Goal: Task Accomplishment & Management: Complete application form

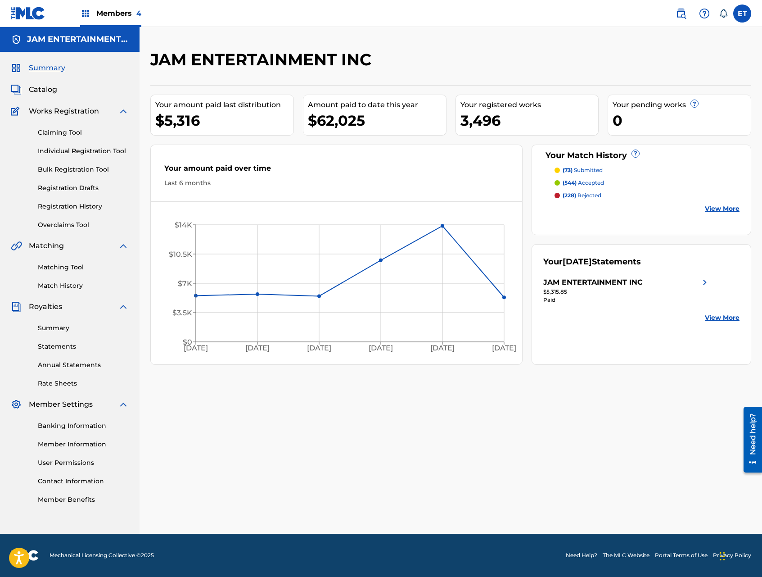
click at [75, 154] on link "Individual Registration Tool" at bounding box center [83, 150] width 91 height 9
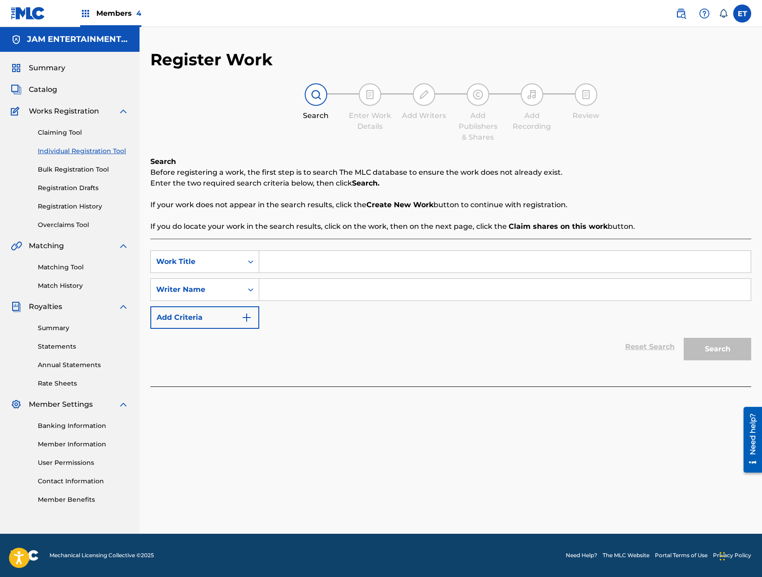
click at [267, 259] on input "Search Form" at bounding box center [505, 262] width 492 height 22
paste input "MENTIROSA"
click at [342, 262] on input "chiquilla mentirosa" at bounding box center [505, 262] width 492 height 22
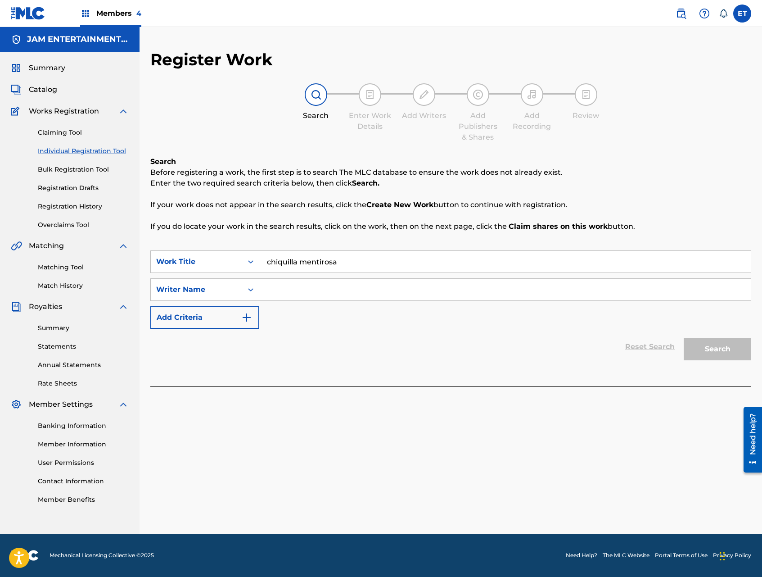
paste input "MENTIROSA"
type input "MENTIROSA"
click at [500, 365] on div "SearchWithCriteria90481abd-d4fc-4ecd-9efb-dccf8a23602c Work Title MENTIROSA chi…" at bounding box center [450, 313] width 601 height 148
click at [316, 290] on input "Search Form" at bounding box center [505, 290] width 492 height 22
click at [684, 338] on button "Search" at bounding box center [718, 349] width 68 height 23
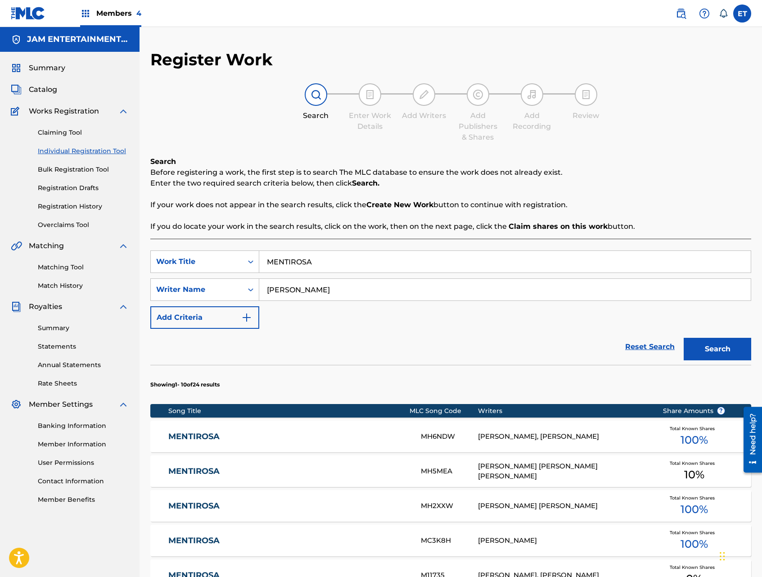
click at [314, 289] on input "[PERSON_NAME]" at bounding box center [505, 290] width 492 height 22
click at [684, 338] on button "Search" at bounding box center [718, 349] width 68 height 23
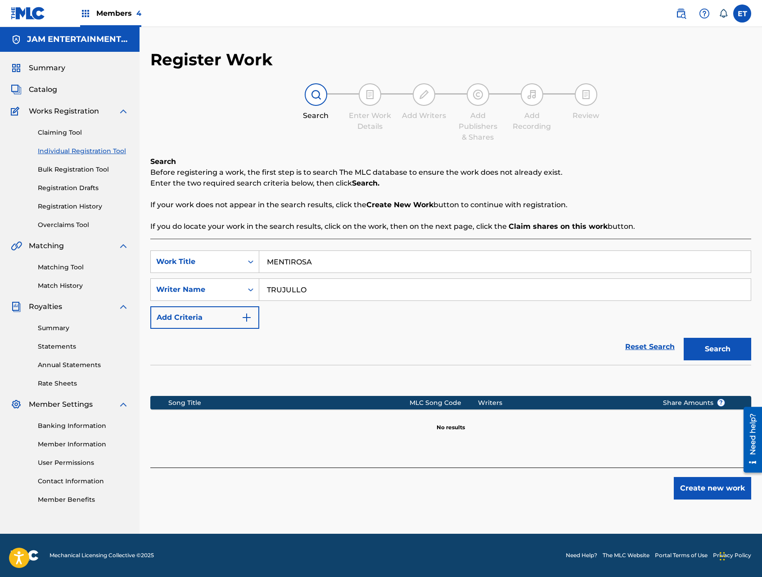
click at [289, 290] on input "TRUJULLO" at bounding box center [505, 290] width 492 height 22
click at [684, 338] on button "Search" at bounding box center [718, 349] width 68 height 23
click at [312, 289] on input "[PERSON_NAME]" at bounding box center [505, 290] width 492 height 22
click at [684, 338] on button "Search" at bounding box center [718, 349] width 68 height 23
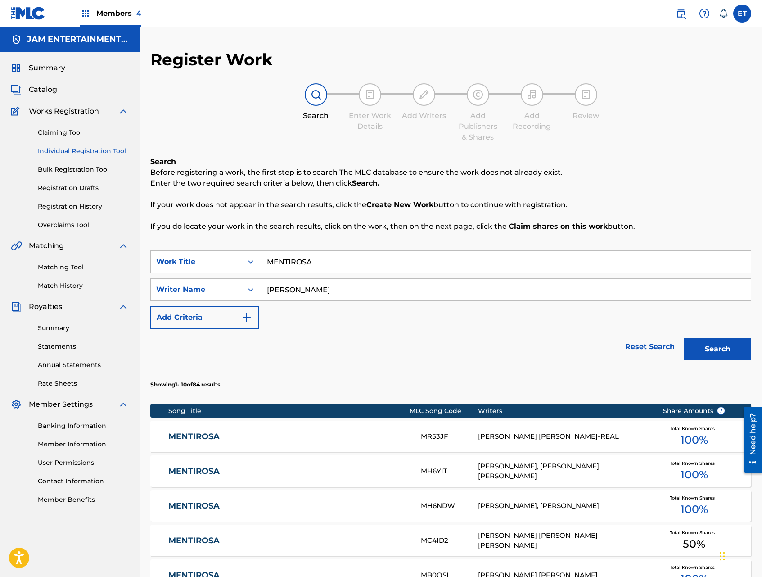
click at [327, 290] on input "[PERSON_NAME]" at bounding box center [505, 290] width 492 height 22
type input "J"
click at [684, 338] on button "Search" at bounding box center [718, 349] width 68 height 23
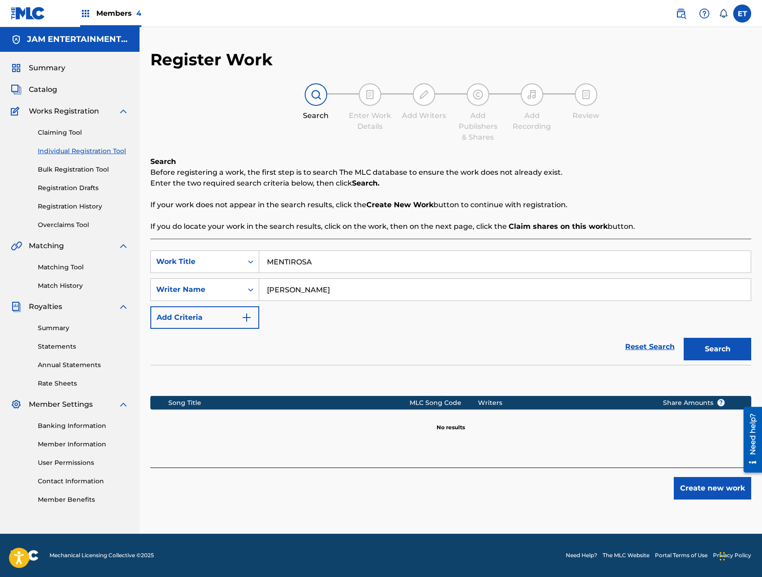
click at [310, 289] on input "[PERSON_NAME]" at bounding box center [505, 290] width 492 height 22
click at [684, 338] on button "Search" at bounding box center [718, 349] width 68 height 23
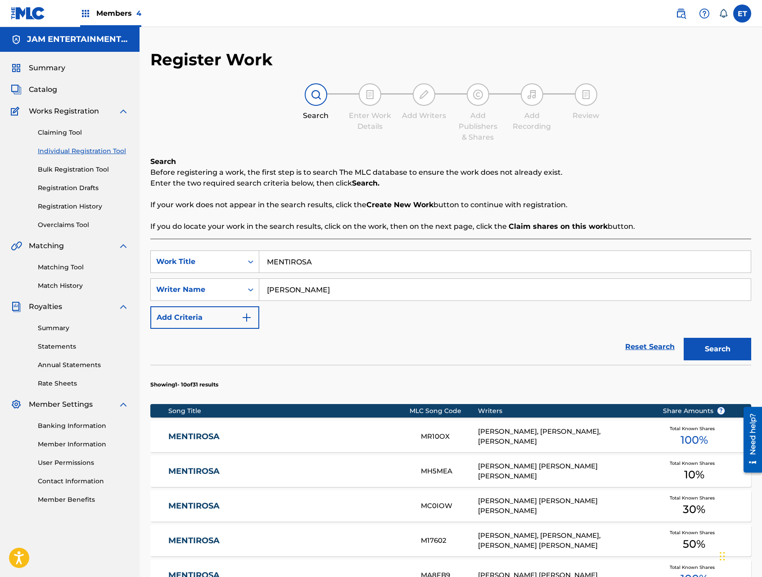
click at [318, 286] on input "[PERSON_NAME]" at bounding box center [505, 290] width 492 height 22
type input "[PERSON_NAME]"
click at [684, 338] on button "Search" at bounding box center [718, 349] width 68 height 23
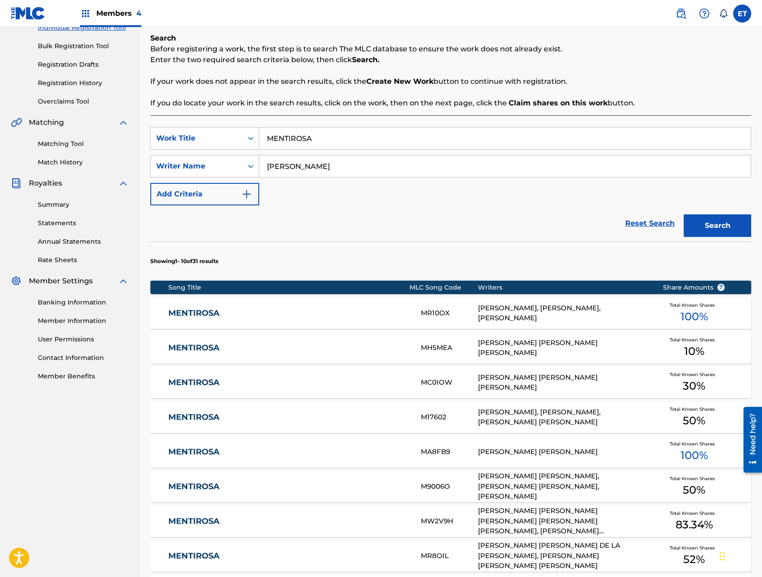
scroll to position [345, 0]
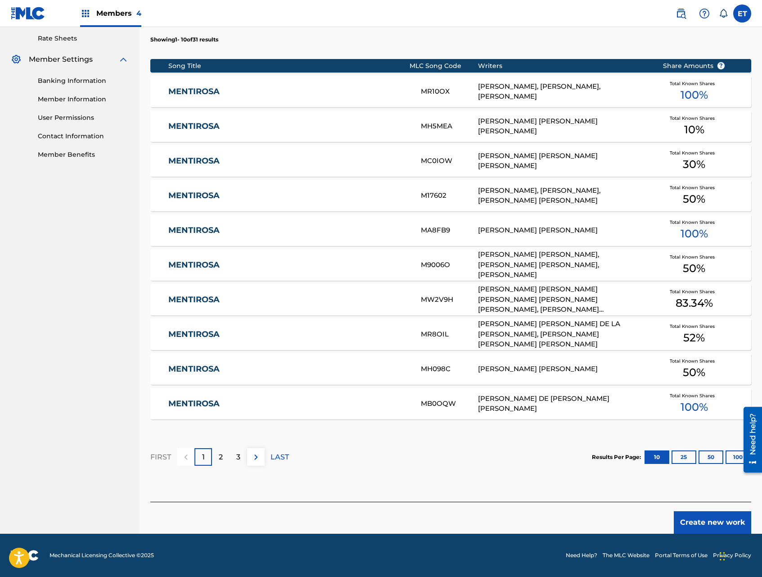
click at [711, 524] on button "Create new work" at bounding box center [712, 522] width 77 height 23
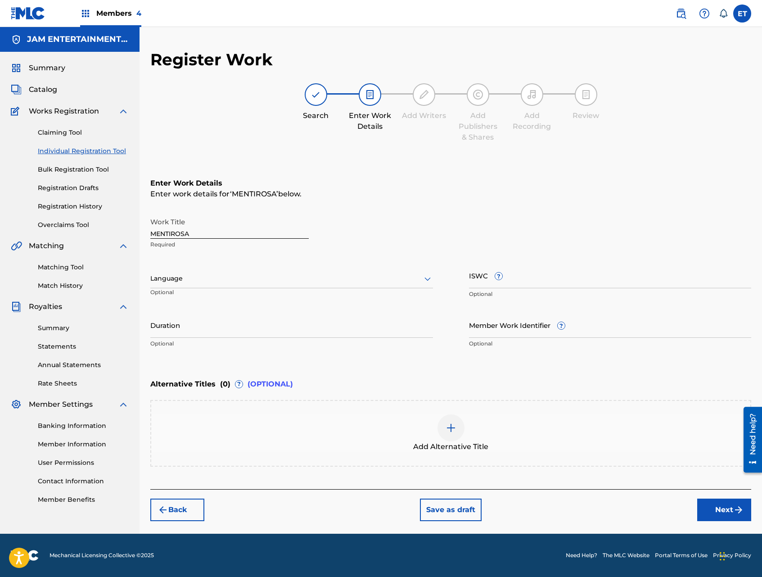
scroll to position [0, 0]
click at [323, 282] on div at bounding box center [291, 278] width 283 height 11
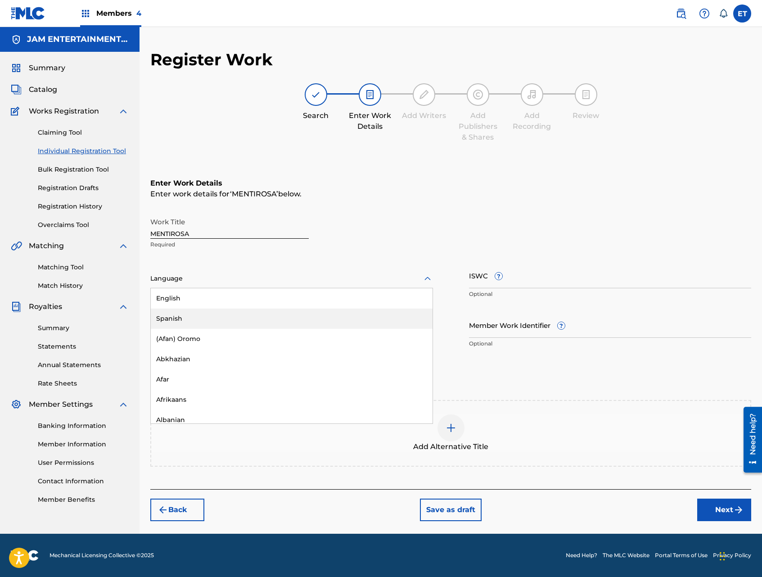
click at [286, 317] on div "Spanish" at bounding box center [292, 318] width 282 height 20
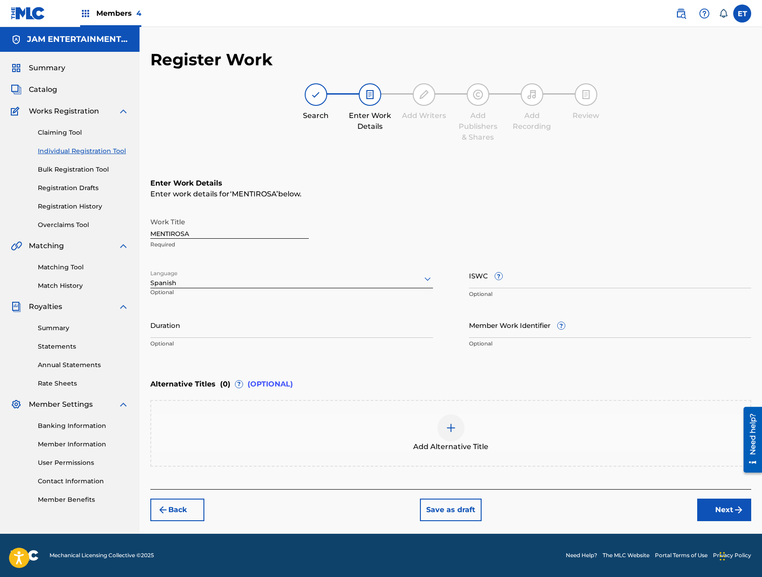
click at [469, 433] on div "Add Alternative Title" at bounding box center [450, 433] width 599 height 38
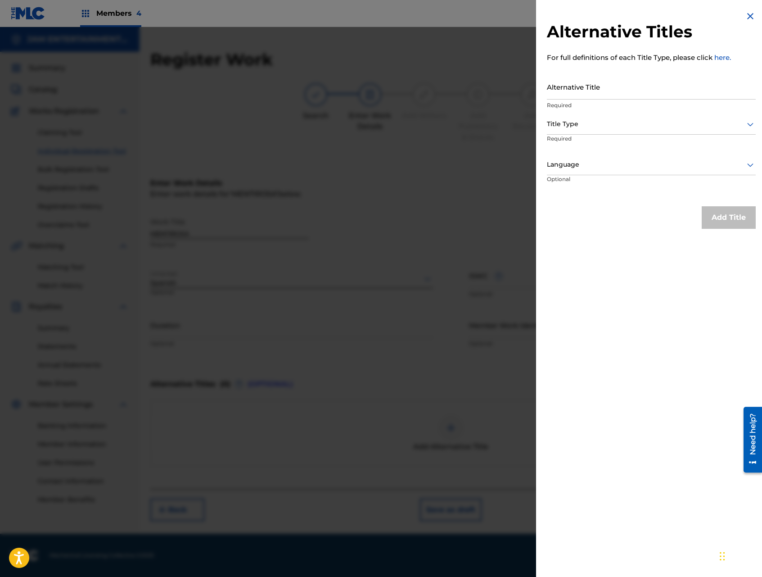
click at [750, 15] on img at bounding box center [750, 16] width 11 height 11
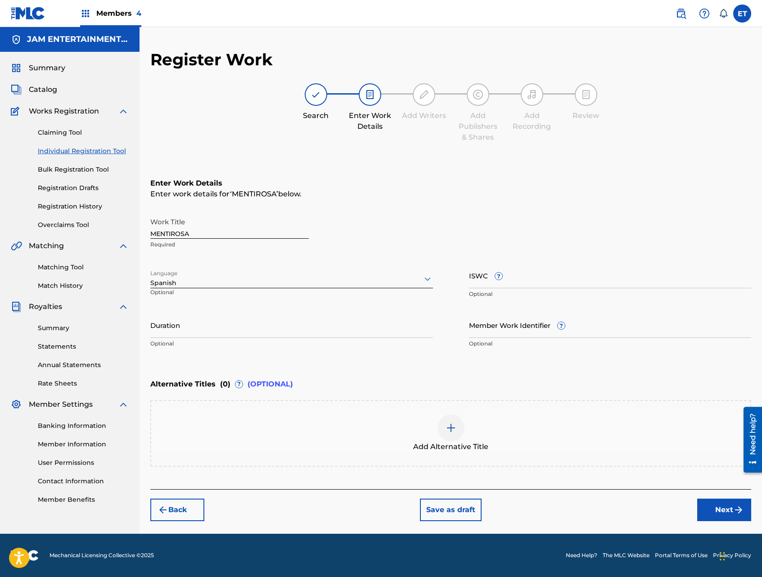
click at [717, 515] on button "Next" at bounding box center [725, 510] width 54 height 23
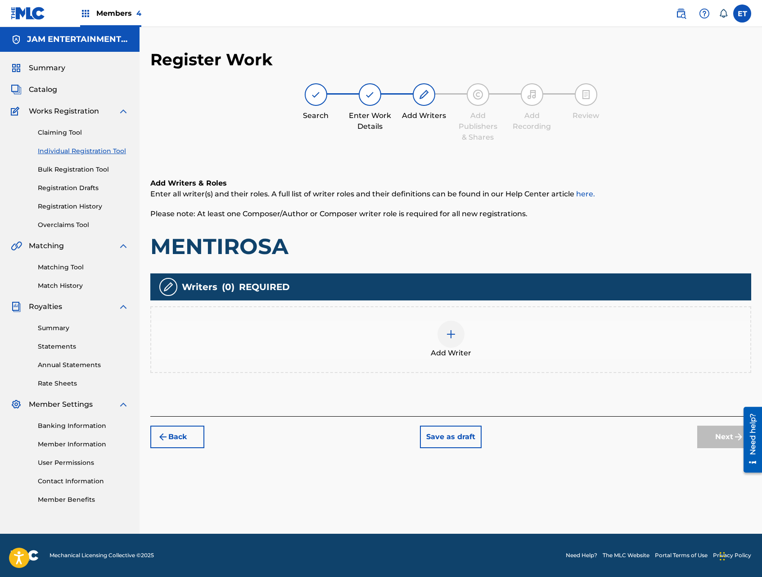
click at [180, 430] on button "Back" at bounding box center [177, 437] width 54 height 23
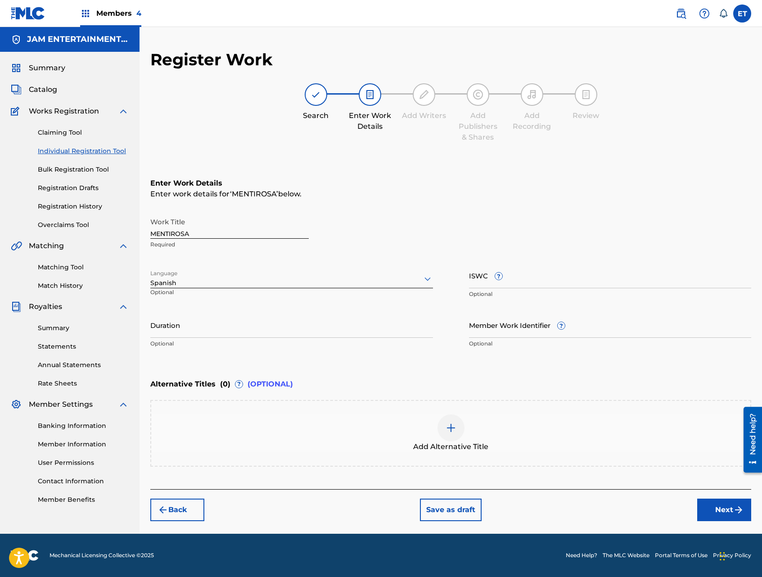
click at [709, 507] on button "Next" at bounding box center [725, 510] width 54 height 23
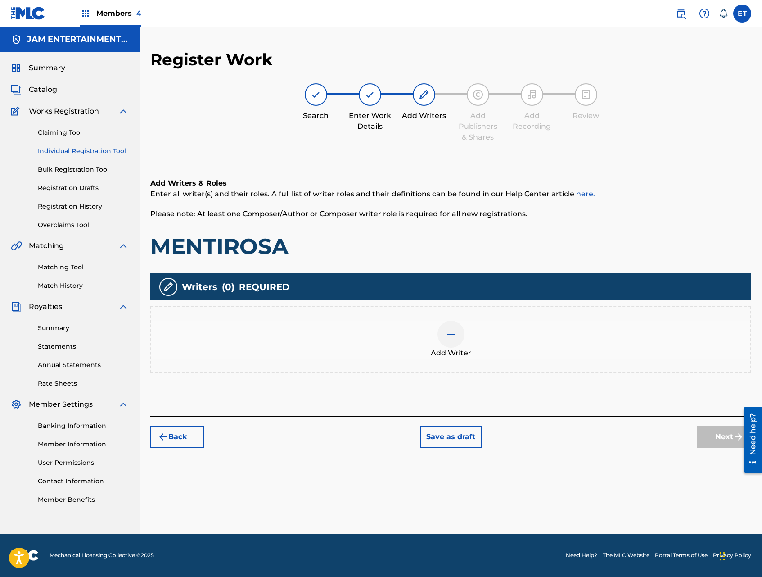
click at [431, 349] on span "Add Writer" at bounding box center [451, 353] width 41 height 11
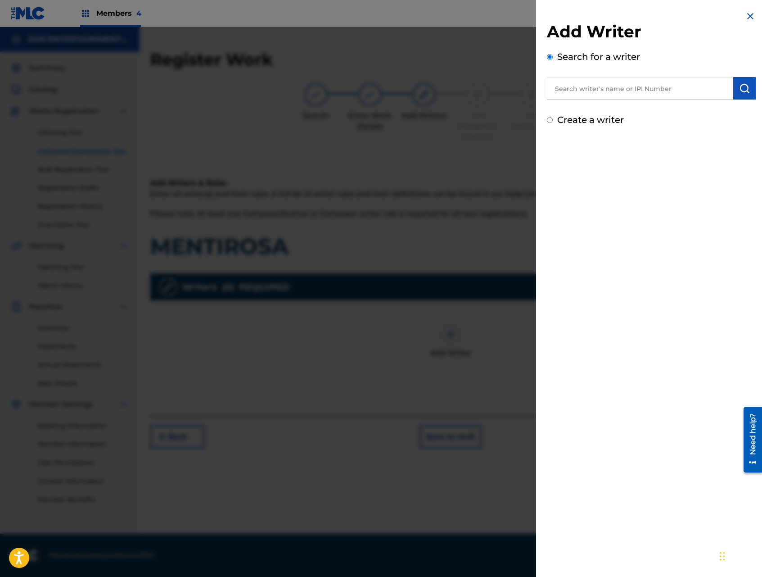
click at [636, 82] on input "text" at bounding box center [640, 88] width 186 height 23
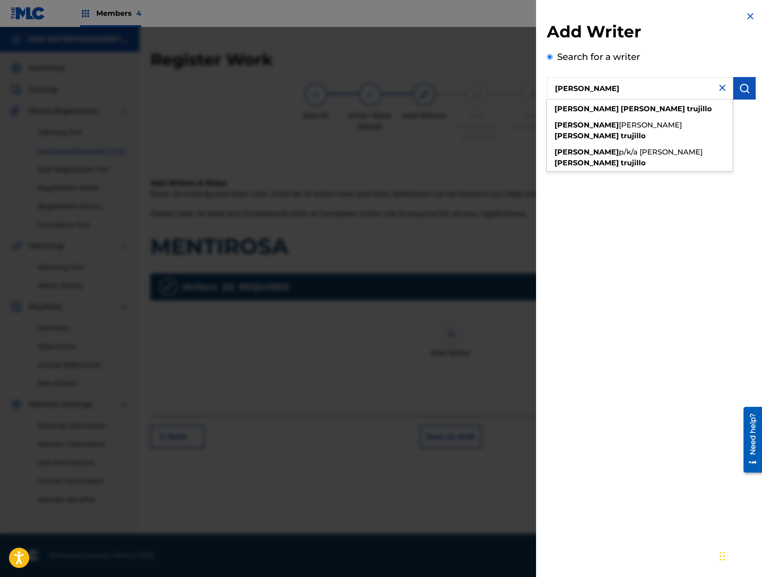
type input "[PERSON_NAME]"
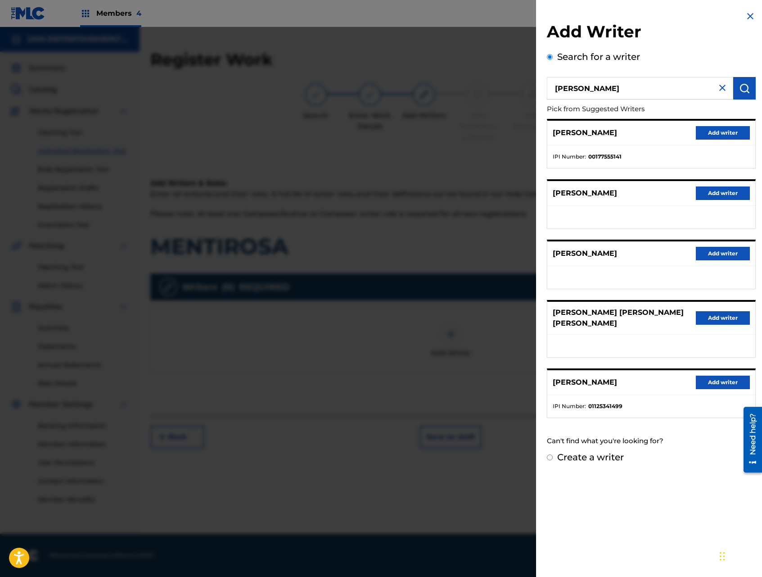
click at [716, 131] on button "Add writer" at bounding box center [723, 133] width 54 height 14
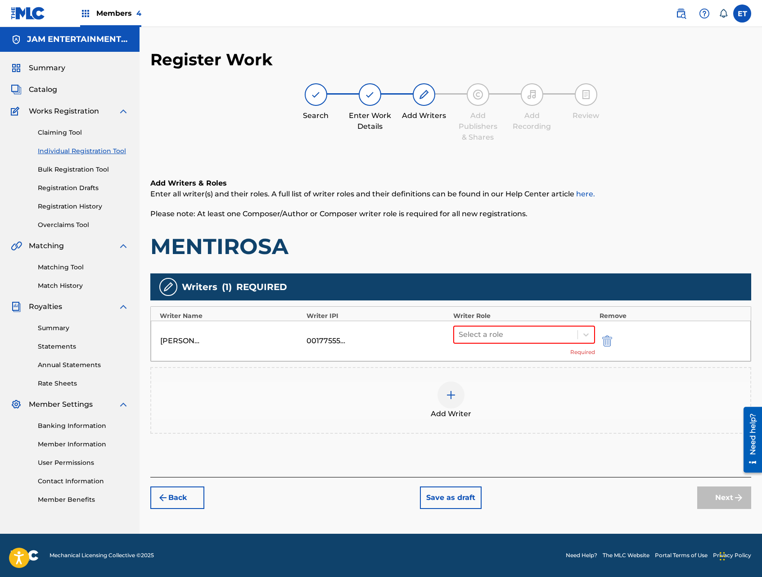
click at [605, 341] on img "submit" at bounding box center [608, 340] width 10 height 11
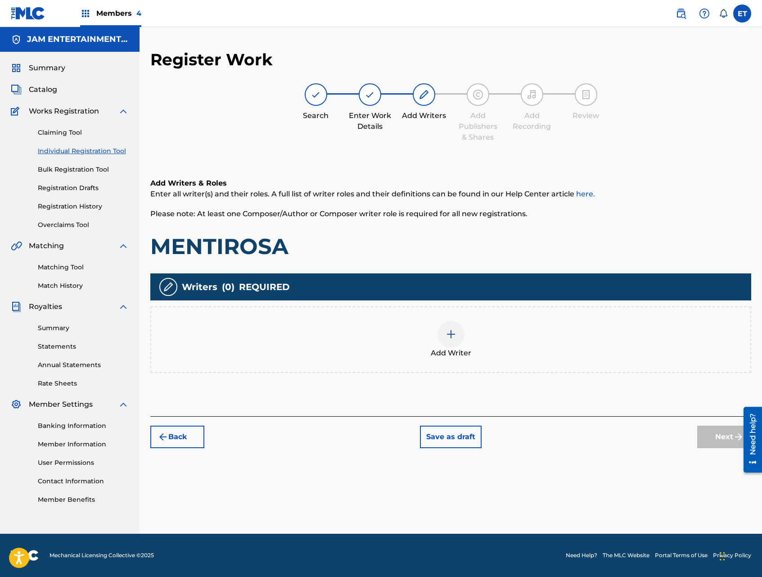
click at [478, 349] on div "Add Writer" at bounding box center [450, 340] width 599 height 38
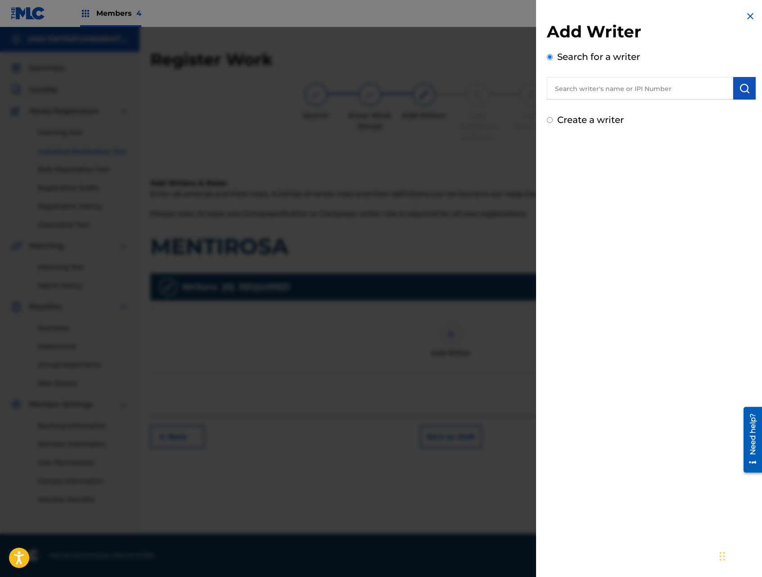
click at [626, 88] on input "text" at bounding box center [640, 88] width 186 height 23
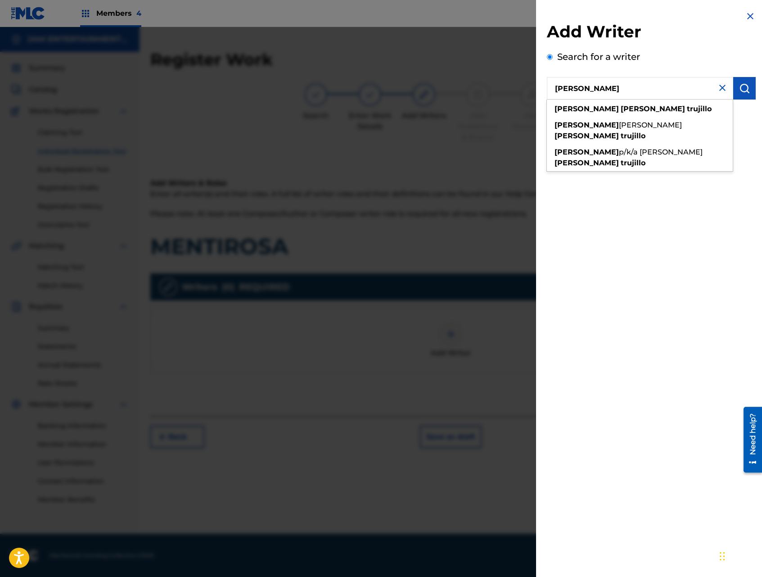
type input "[PERSON_NAME]"
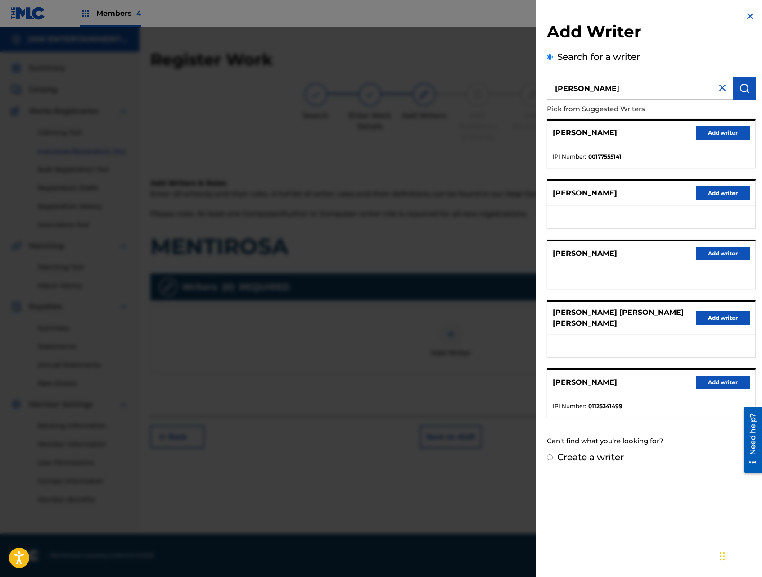
click at [720, 251] on button "Add writer" at bounding box center [723, 254] width 54 height 14
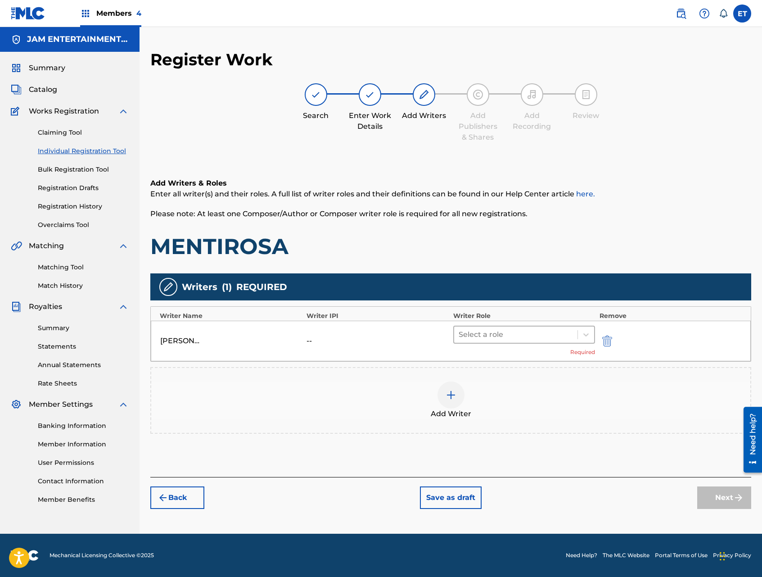
click at [569, 343] on div "Select a role" at bounding box center [524, 335] width 142 height 18
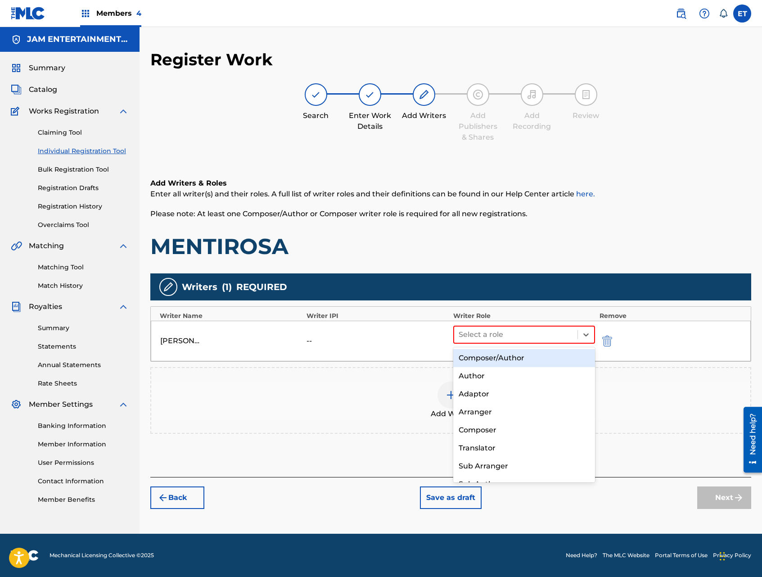
click at [548, 358] on div "Composer/Author" at bounding box center [524, 358] width 142 height 18
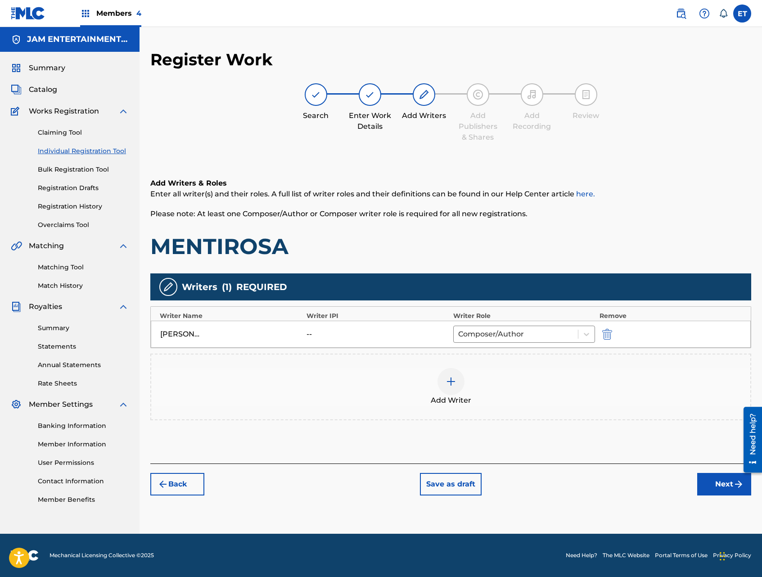
click at [464, 390] on div "Add Writer" at bounding box center [450, 387] width 599 height 38
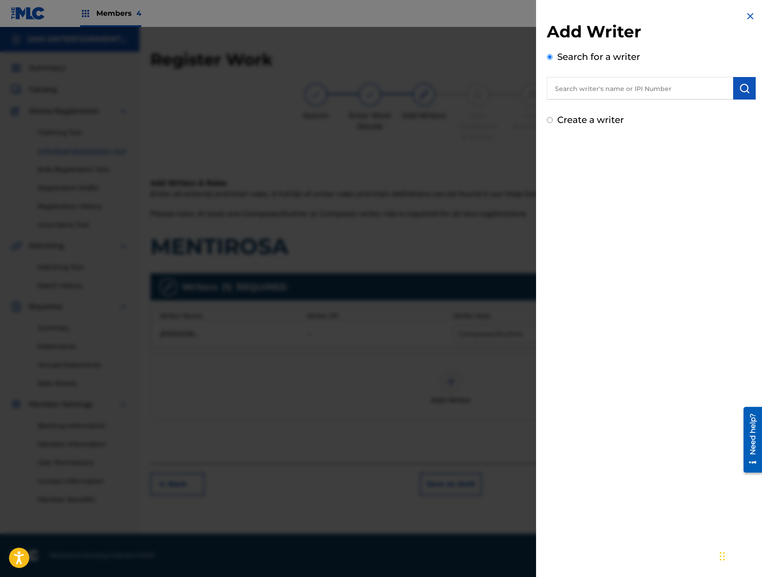
click at [609, 87] on input "text" at bounding box center [640, 88] width 186 height 23
type input "[PERSON_NAME]"
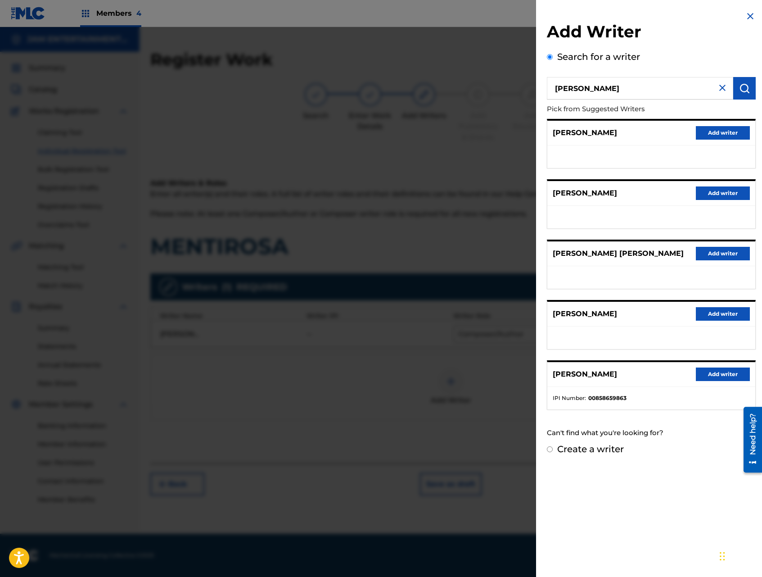
click at [714, 134] on button "Add writer" at bounding box center [723, 133] width 54 height 14
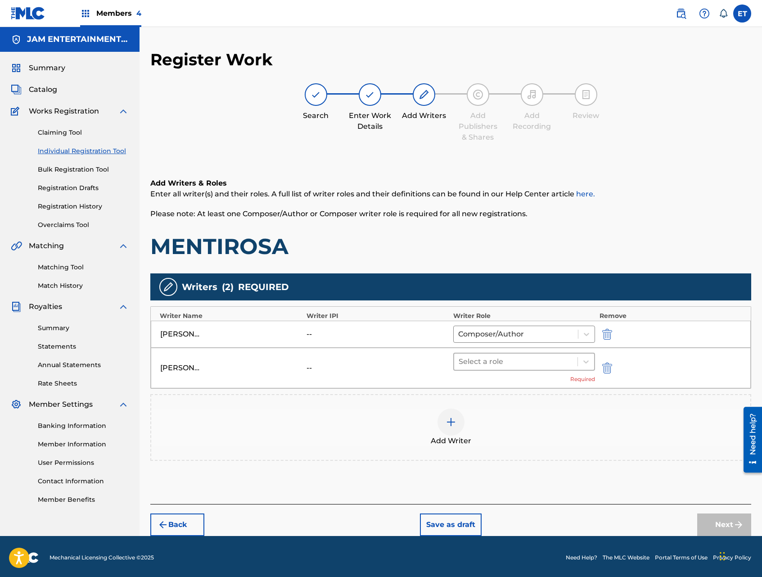
click at [560, 361] on div at bounding box center [516, 361] width 114 height 13
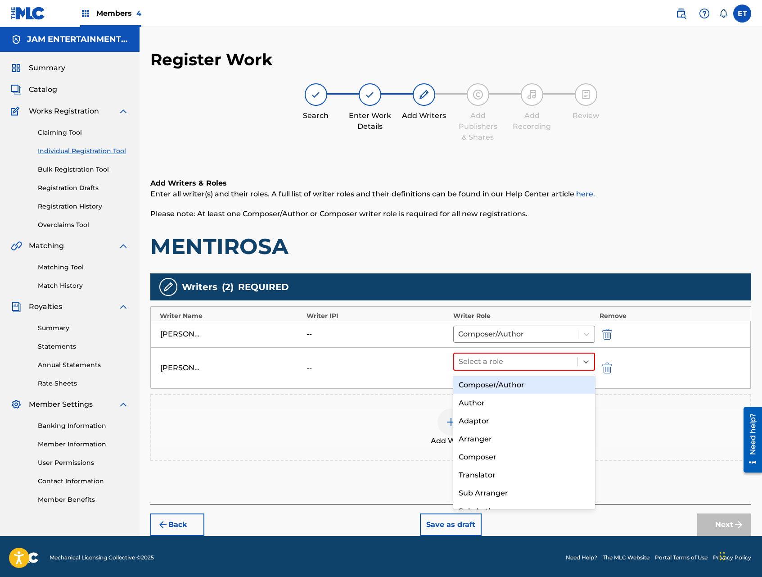
click at [528, 386] on div "Composer/Author" at bounding box center [524, 385] width 142 height 18
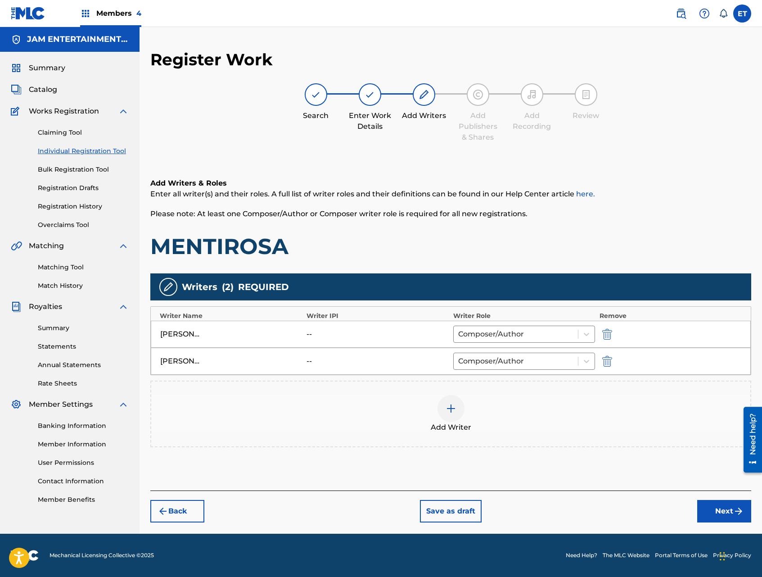
click at [728, 512] on button "Next" at bounding box center [725, 511] width 54 height 23
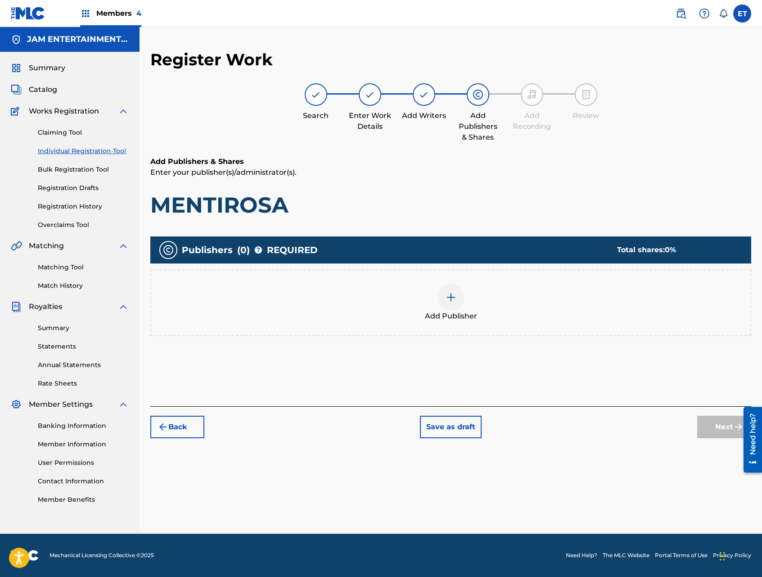
click at [458, 304] on div at bounding box center [451, 297] width 27 height 27
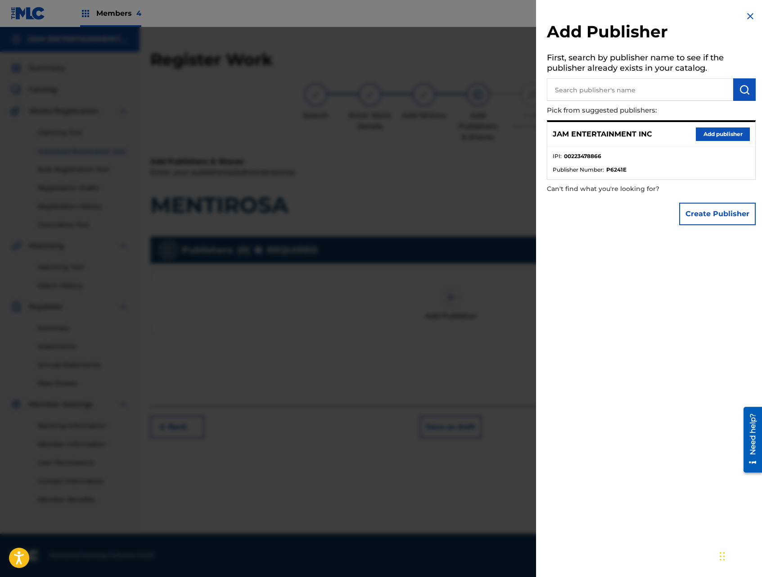
click at [714, 135] on button "Add publisher" at bounding box center [723, 134] width 54 height 14
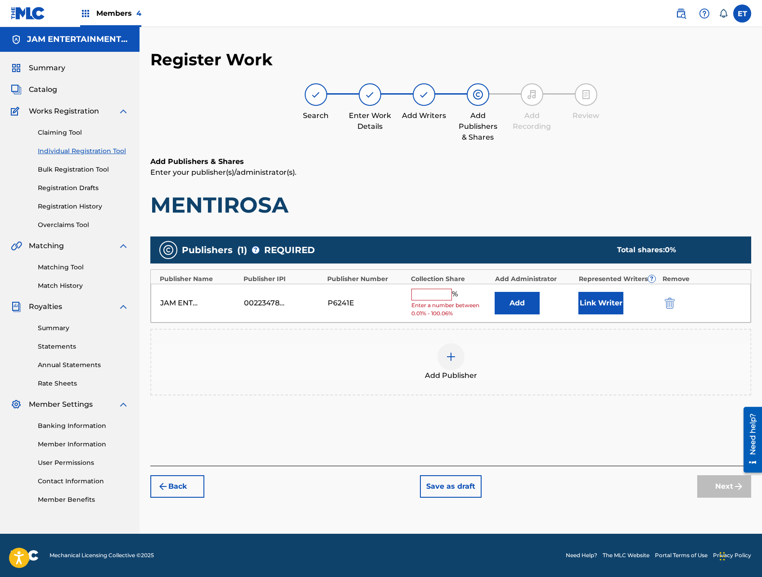
click at [426, 296] on input "text" at bounding box center [432, 295] width 41 height 12
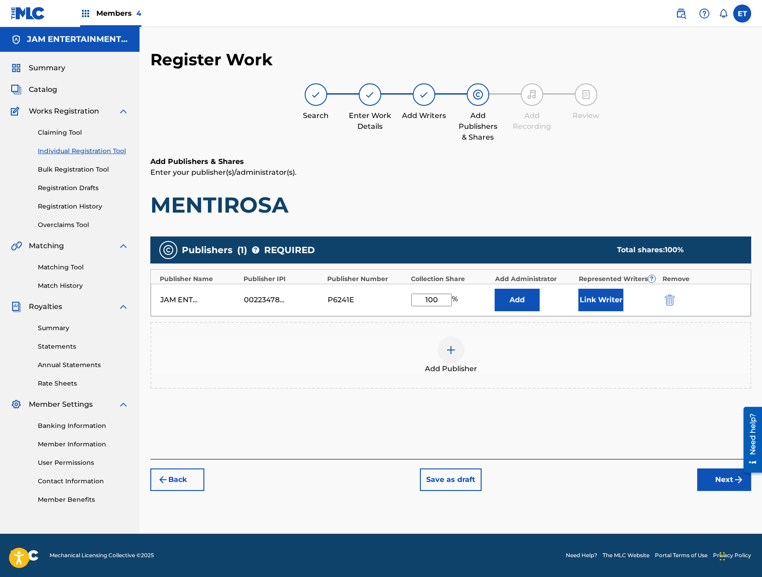
type input "100"
click at [706, 472] on button "Next" at bounding box center [725, 479] width 54 height 23
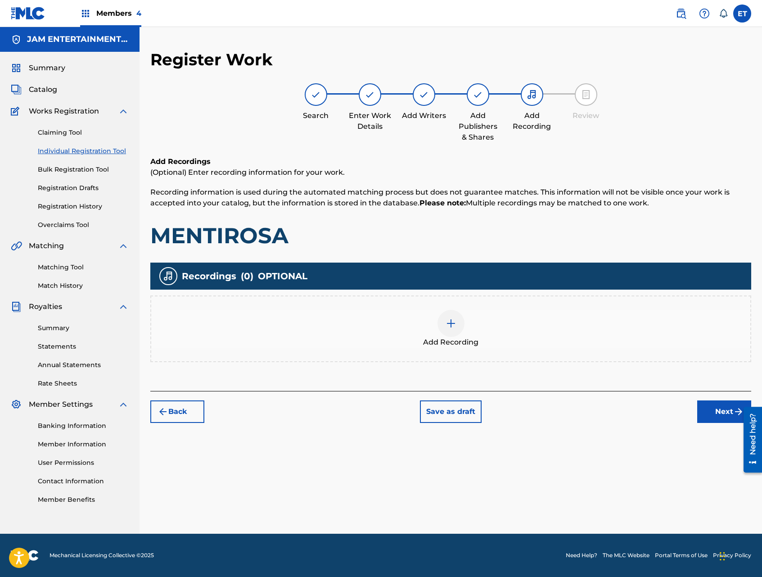
click at [437, 328] on div "Add Recording" at bounding box center [450, 329] width 599 height 38
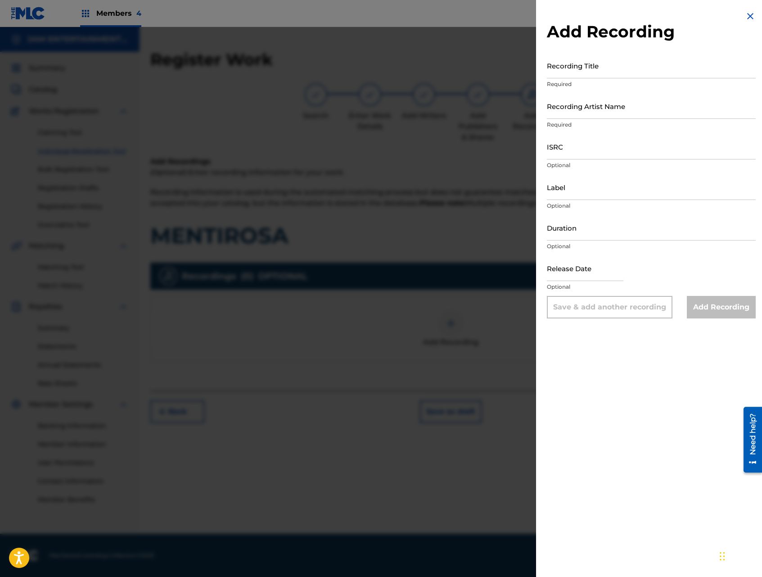
click at [593, 66] on input "Recording Title" at bounding box center [651, 66] width 209 height 26
type input "MENTIROSA"
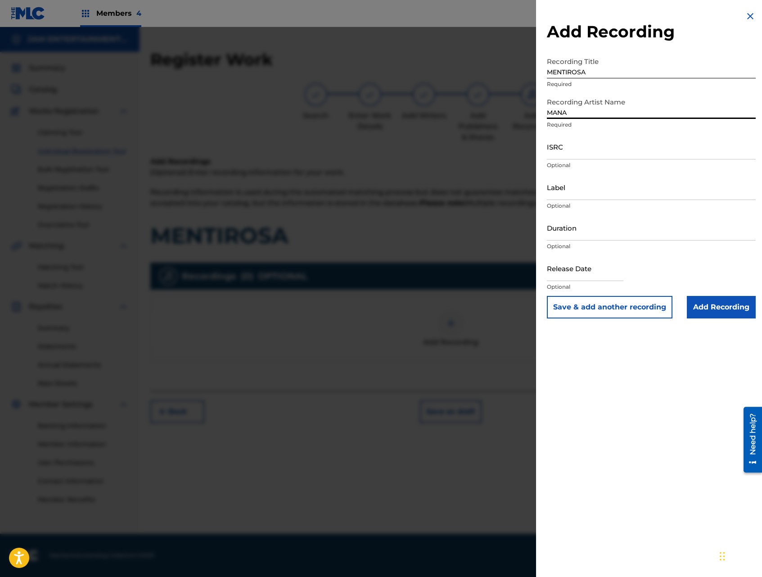
type input "MANA"
click at [721, 305] on input "Add Recording" at bounding box center [721, 307] width 69 height 23
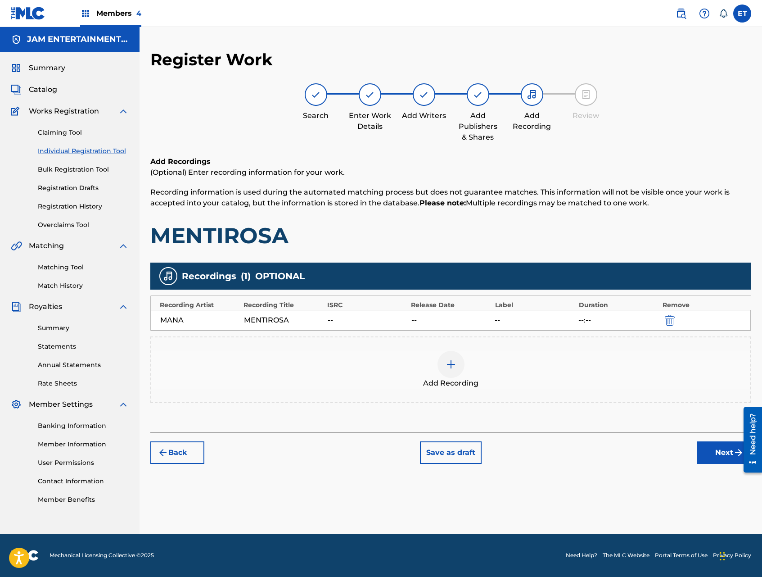
click at [705, 451] on button "Next" at bounding box center [725, 452] width 54 height 23
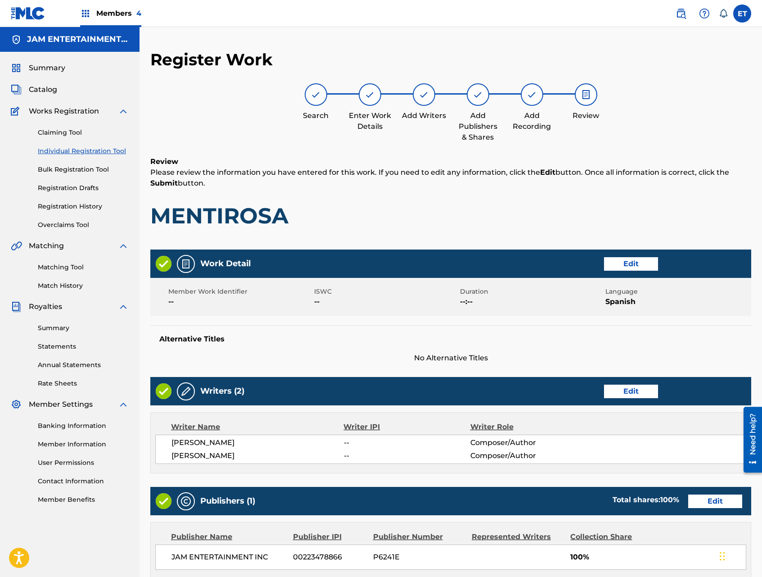
scroll to position [191, 0]
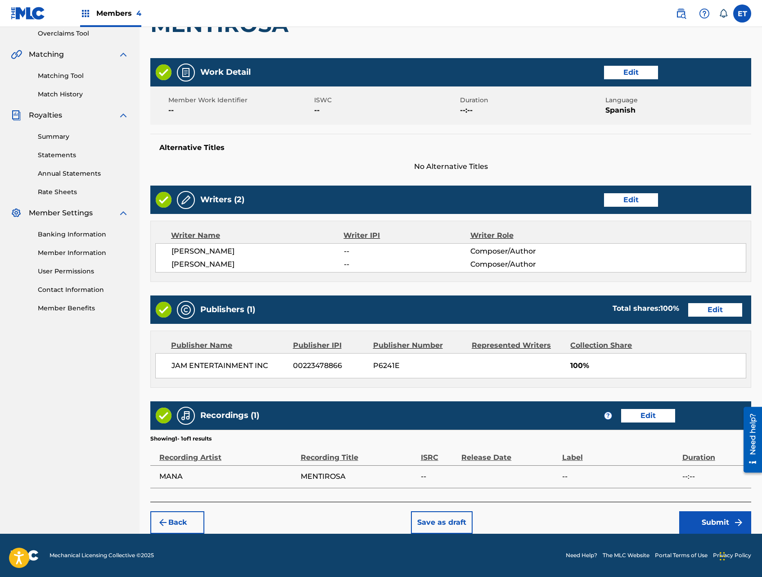
click at [704, 521] on button "Submit" at bounding box center [716, 522] width 72 height 23
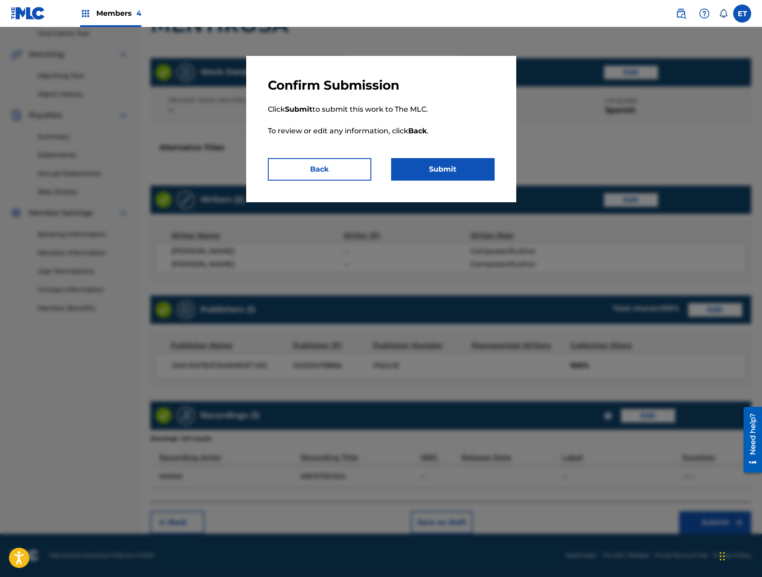
click at [452, 168] on button "Submit" at bounding box center [443, 169] width 104 height 23
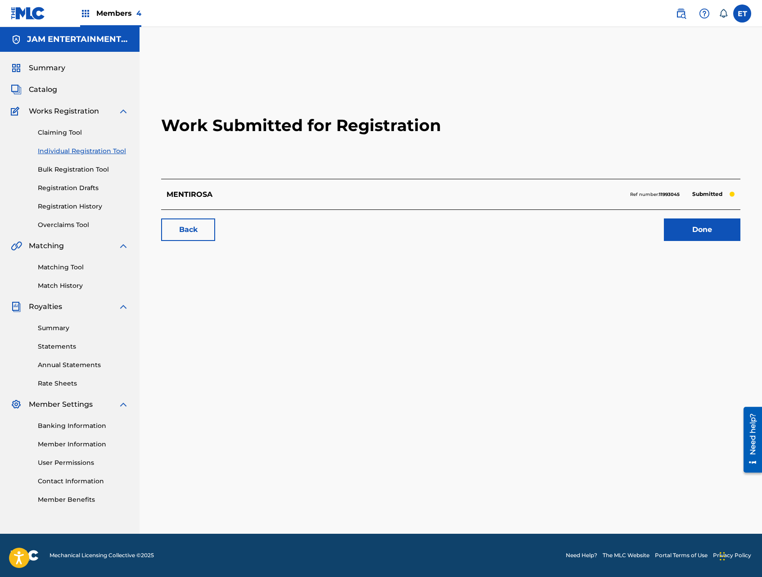
click at [690, 238] on link "Done" at bounding box center [702, 229] width 77 height 23
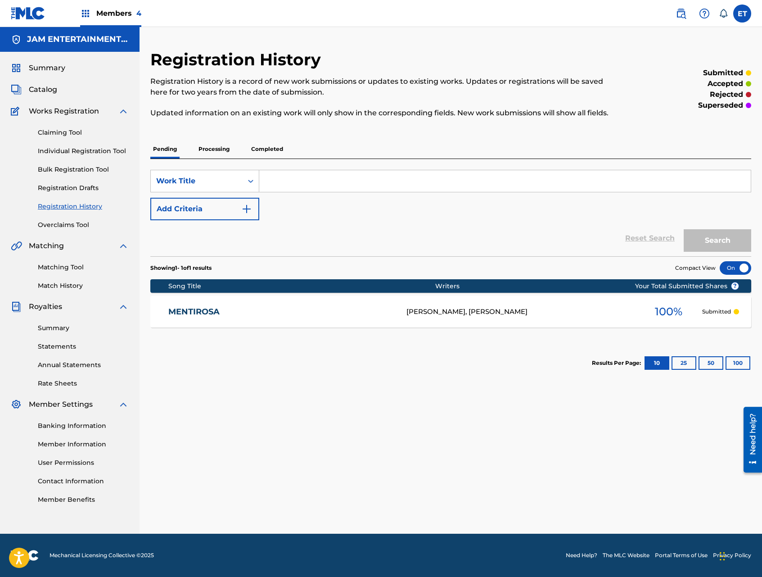
click at [76, 151] on link "Individual Registration Tool" at bounding box center [83, 150] width 91 height 9
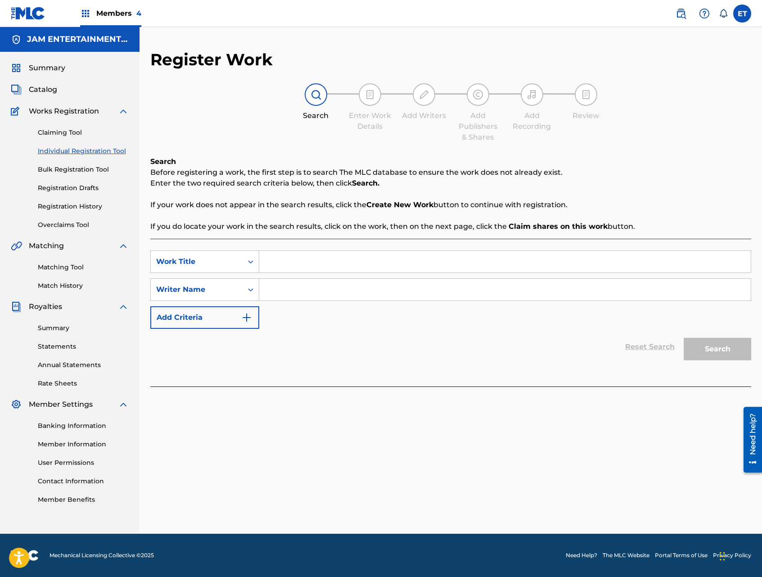
click at [304, 265] on input "Search Form" at bounding box center [505, 262] width 492 height 22
paste input "MUEVE TUS CADERAS"
type input "MUEVE TUS CADERAS"
type input "[PERSON_NAME]"
click at [684, 338] on button "Search" at bounding box center [718, 349] width 68 height 23
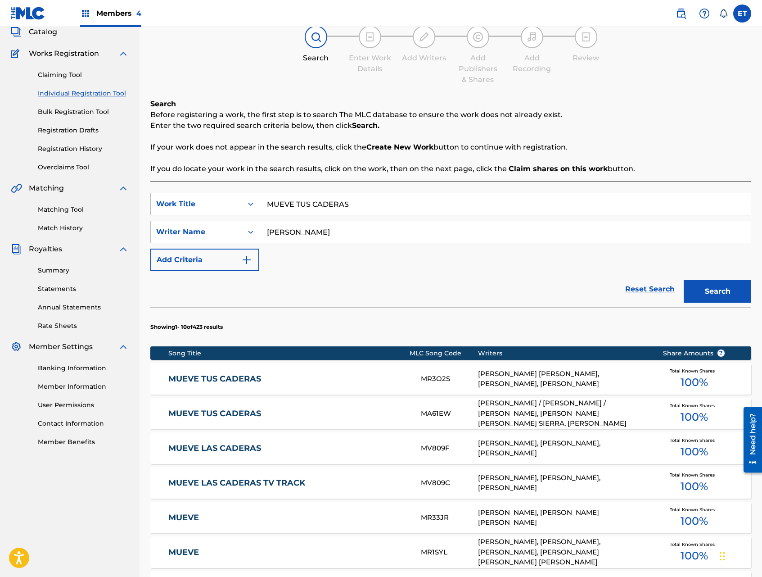
scroll to position [59, 0]
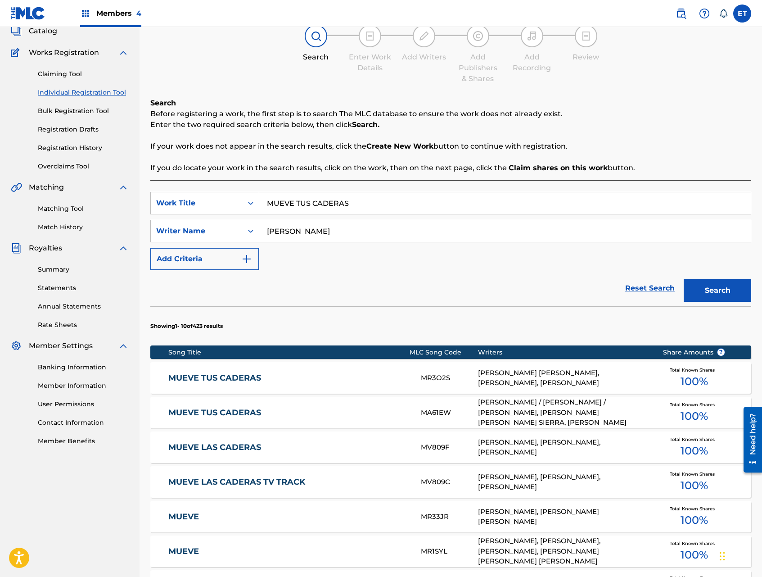
click at [241, 413] on link "MUEVE TUS CADERAS" at bounding box center [288, 413] width 240 height 10
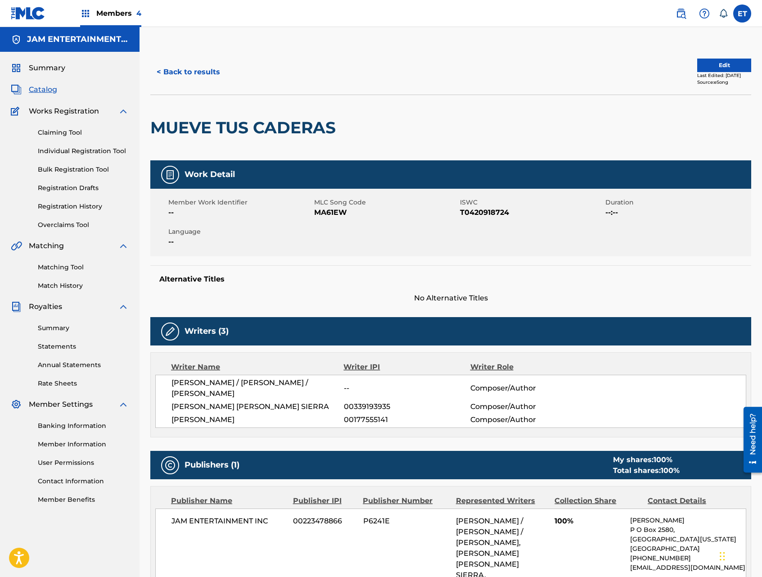
click at [69, 270] on link "Matching Tool" at bounding box center [83, 267] width 91 height 9
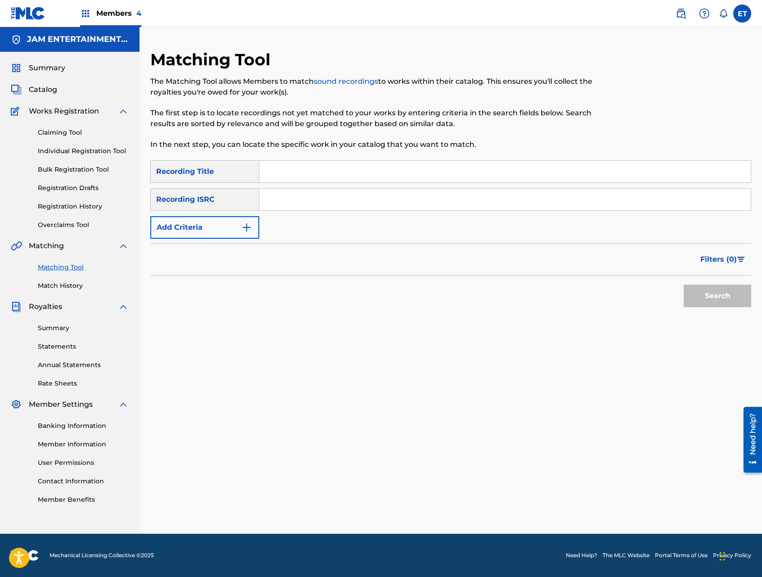
click at [363, 168] on input "Search Form" at bounding box center [505, 172] width 492 height 22
paste input "MUEVE TUS CADERAS"
type input "MUEVE TUS CADERAS"
click at [684, 285] on button "Search" at bounding box center [718, 296] width 68 height 23
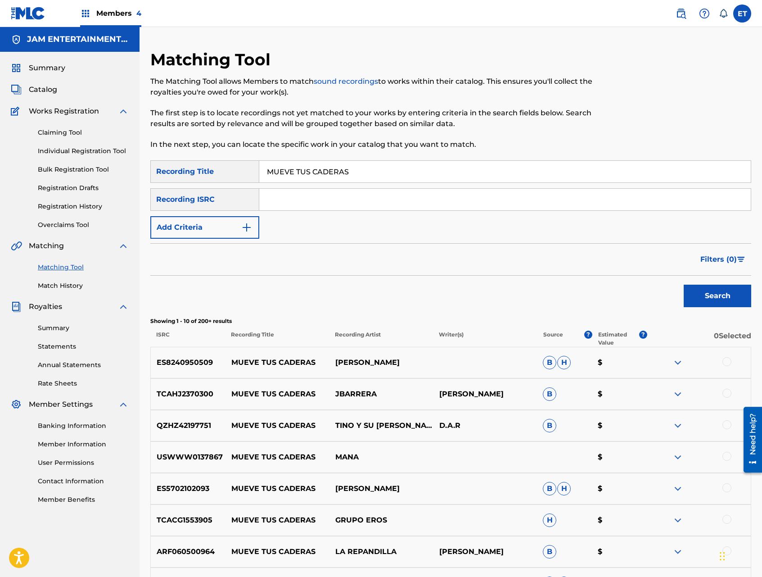
click at [228, 222] on button "Add Criteria" at bounding box center [204, 227] width 109 height 23
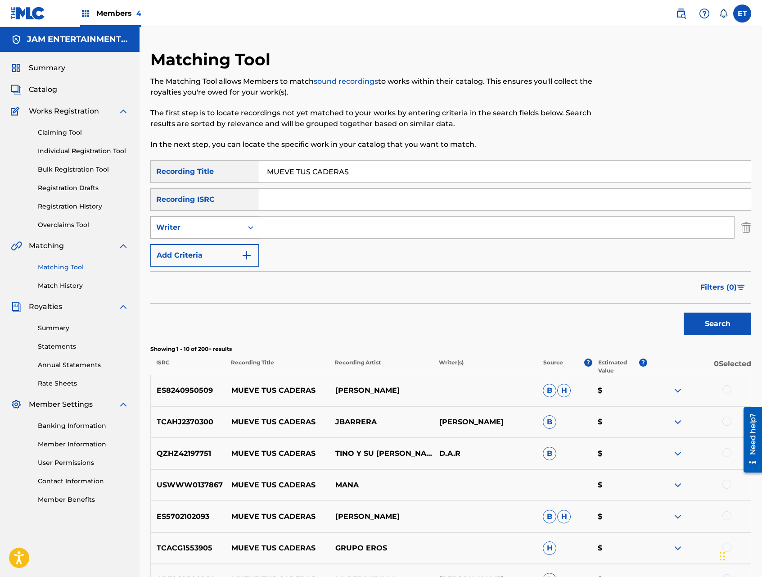
drag, startPoint x: 228, startPoint y: 222, endPoint x: 229, endPoint y: 238, distance: 15.8
click at [228, 223] on div "Writer" at bounding box center [196, 227] width 81 height 11
click at [227, 250] on div "Recording Artist" at bounding box center [205, 250] width 108 height 23
click at [277, 234] on input "Search Form" at bounding box center [496, 228] width 475 height 22
type input "MANA"
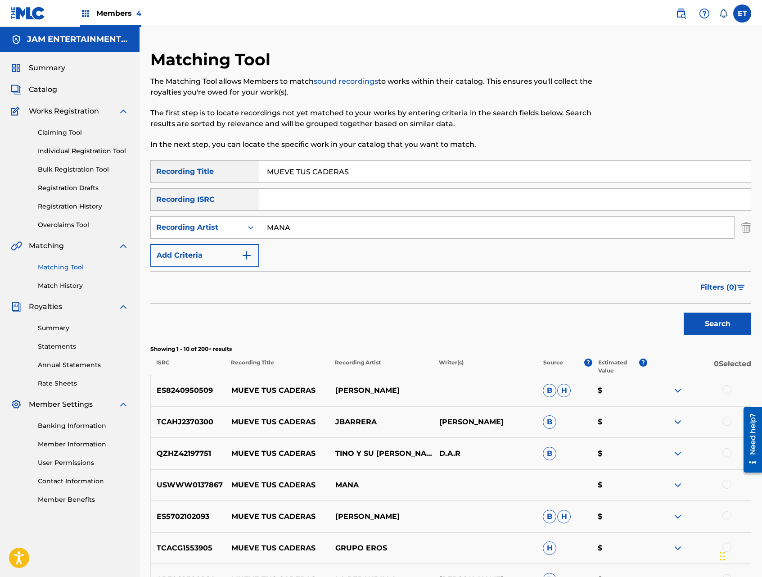
click at [684, 313] on button "Search" at bounding box center [718, 324] width 68 height 23
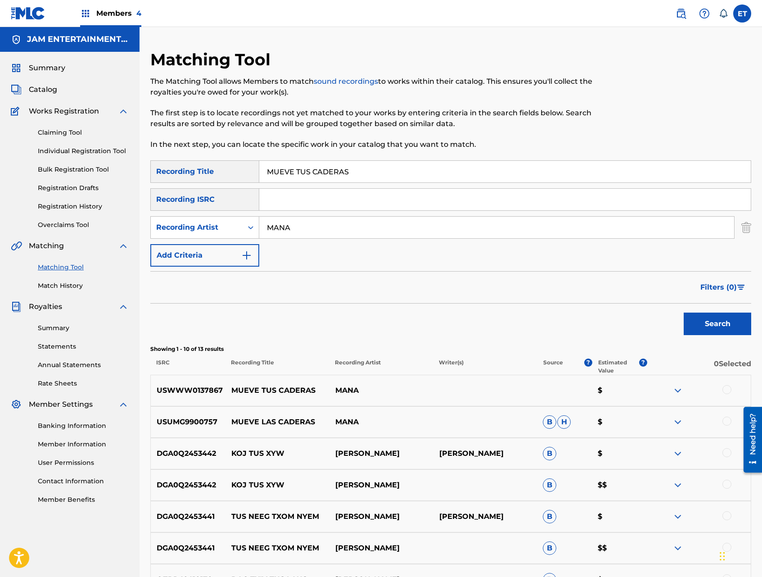
click at [725, 386] on div at bounding box center [727, 389] width 9 height 9
click at [725, 419] on div at bounding box center [727, 421] width 9 height 9
click at [632, 498] on button "Match 2 Groups" at bounding box center [633, 503] width 100 height 23
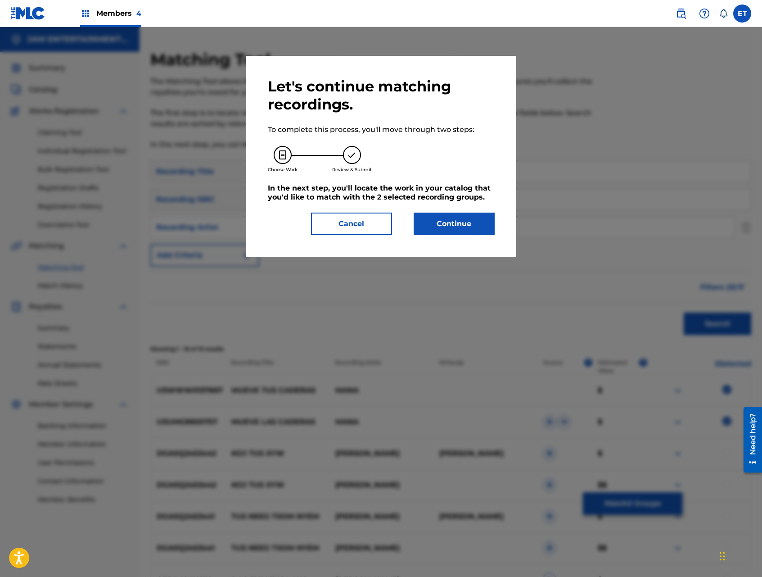
click at [455, 230] on button "Continue" at bounding box center [454, 224] width 81 height 23
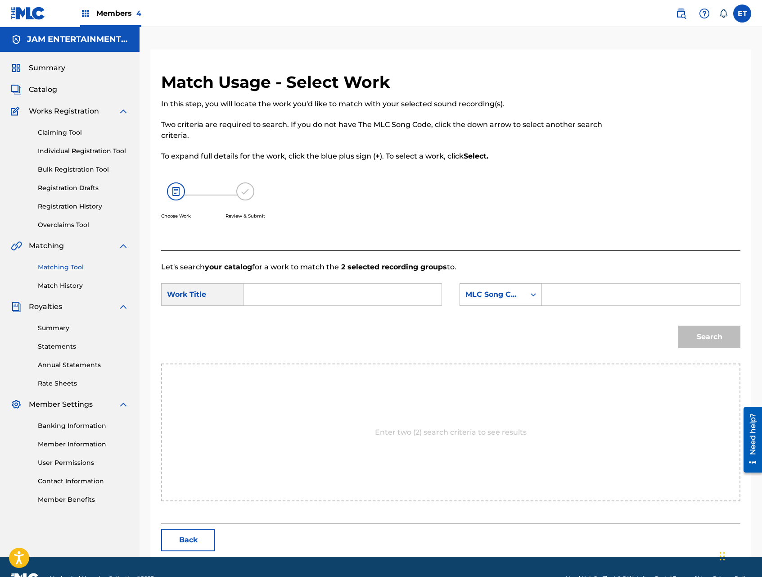
click at [331, 295] on input "Search Form" at bounding box center [342, 295] width 183 height 22
paste input "MUEVE TUS CADERAS"
type input "MUEVE TUS CADERAS"
click at [500, 301] on div "MLC Song Code" at bounding box center [492, 294] width 65 height 17
click at [509, 324] on div "Writer Name" at bounding box center [501, 317] width 82 height 23
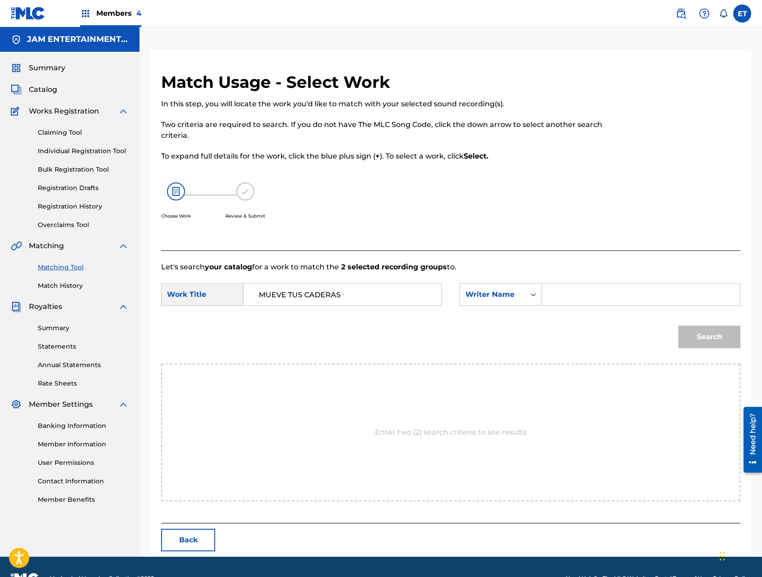
click at [579, 297] on input "Search Form" at bounding box center [641, 295] width 183 height 22
type input "[PERSON_NAME]"
click at [679, 326] on button "Search" at bounding box center [710, 337] width 62 height 23
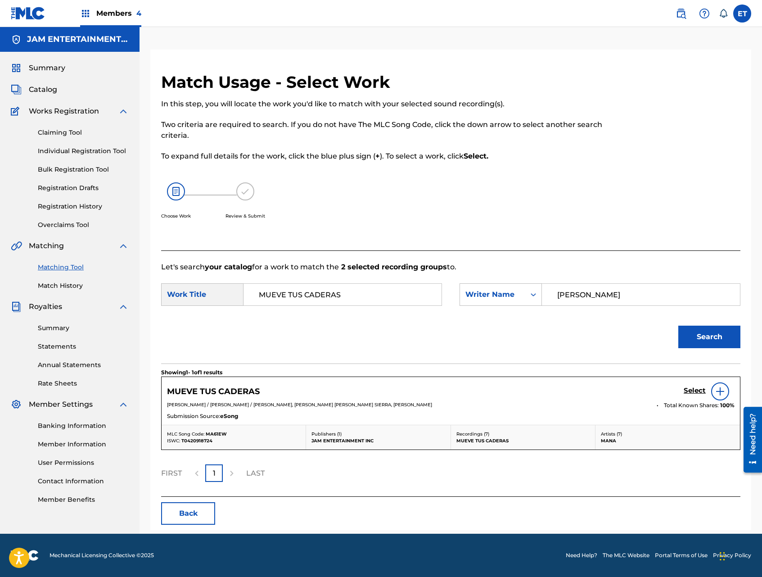
click at [689, 390] on h5 "Select" at bounding box center [695, 390] width 22 height 9
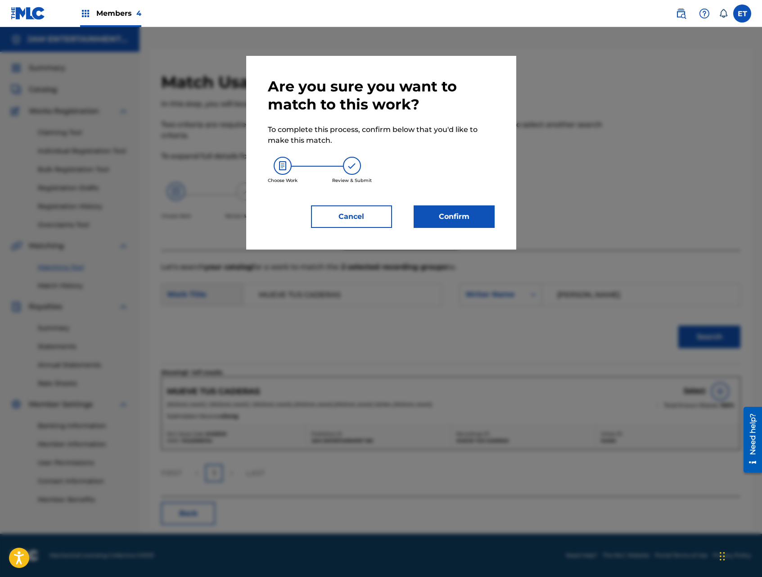
click at [458, 218] on button "Confirm" at bounding box center [454, 216] width 81 height 23
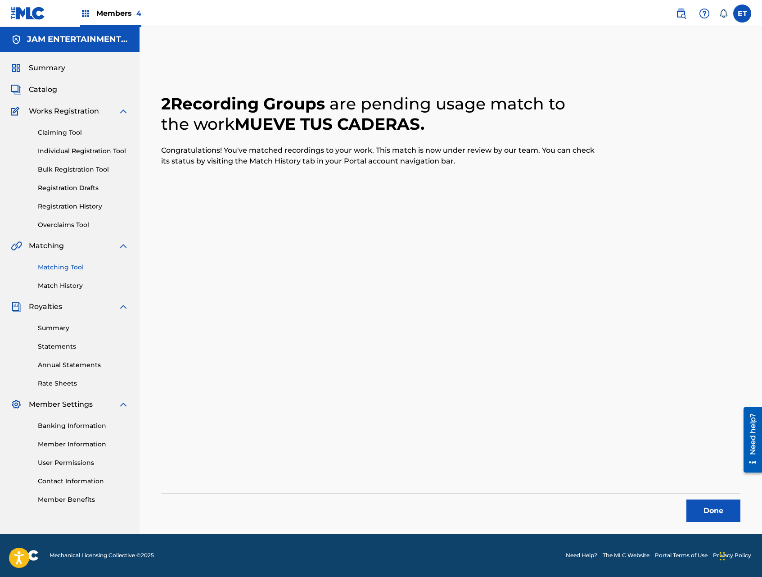
click at [79, 155] on link "Individual Registration Tool" at bounding box center [83, 150] width 91 height 9
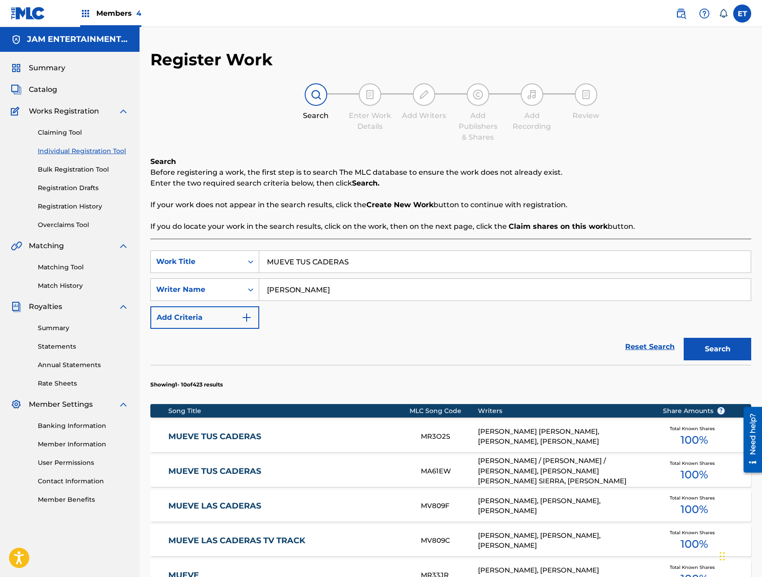
click at [363, 264] on input "MUEVE TUS CADERAS" at bounding box center [505, 262] width 492 height 22
paste input "QUE VENGAN LAS OT"
type input "QUE VENGAN LAS OTRAS"
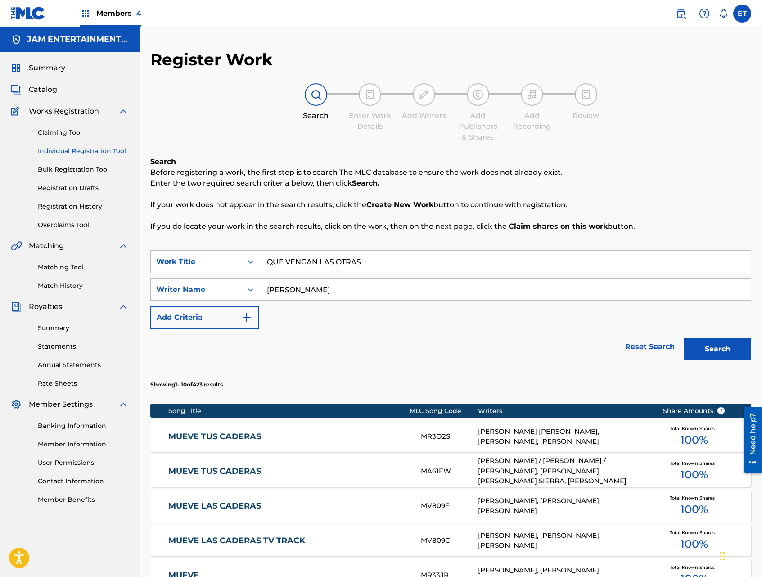
click at [684, 338] on button "Search" at bounding box center [718, 349] width 68 height 23
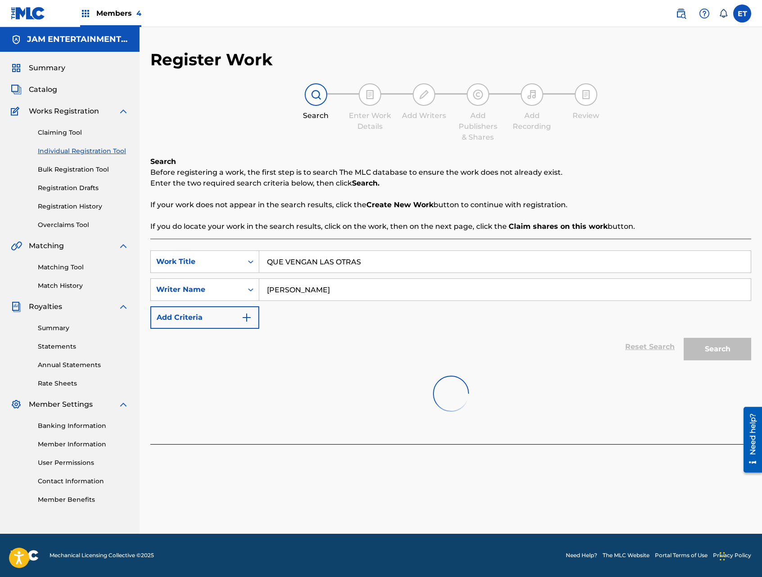
click at [313, 287] on input "[PERSON_NAME]" at bounding box center [505, 290] width 492 height 22
click at [338, 289] on input "[PERSON_NAME]" at bounding box center [505, 290] width 492 height 22
type input "MONDRAGO"
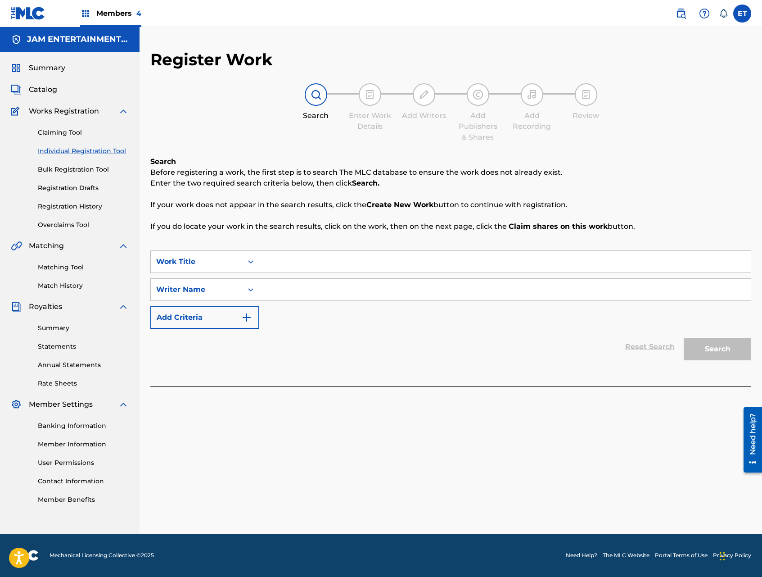
click at [321, 269] on input "Search Form" at bounding box center [505, 262] width 492 height 22
paste input "QUE VENGAN LAS OTRAS"
drag, startPoint x: 321, startPoint y: 283, endPoint x: 317, endPoint y: 288, distance: 5.9
click at [317, 288] on div "que vengan las otras" at bounding box center [437, 282] width 356 height 16
click at [354, 262] on input "que vengan las otras" at bounding box center [505, 262] width 492 height 22
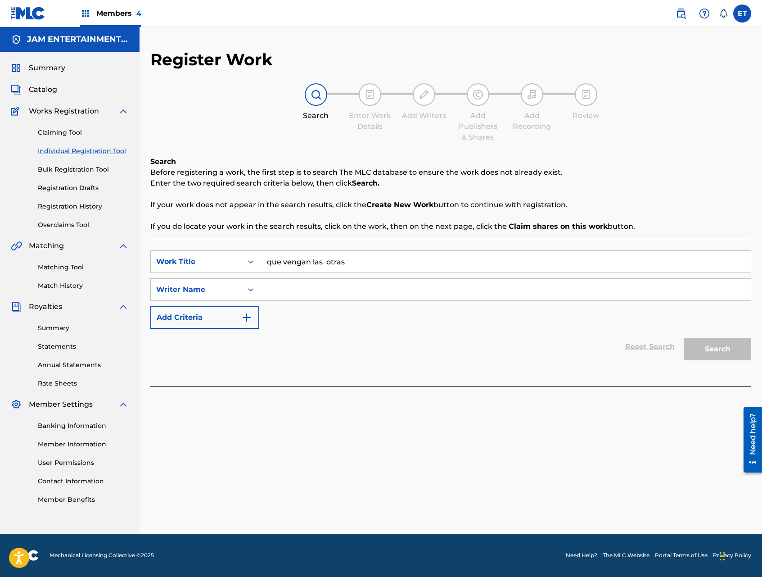
click at [354, 262] on input "que vengan las otras" at bounding box center [505, 262] width 492 height 22
paste input "QUE VENGAN LAS OTRAS"
type input "QUE VENGAN LAS OTRAS"
click at [389, 300] on input "Search Form" at bounding box center [505, 290] width 492 height 22
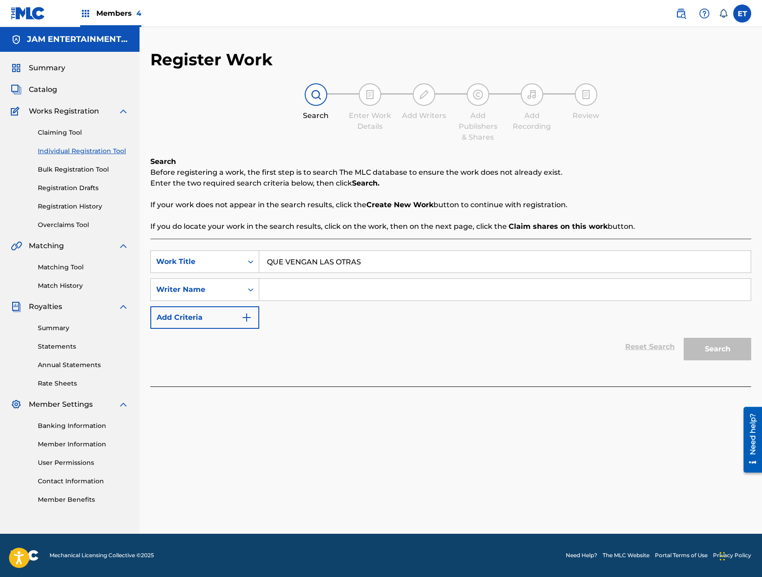
click at [350, 286] on input "Search Form" at bounding box center [505, 290] width 492 height 22
type input "[PERSON_NAME]"
click at [684, 338] on button "Search" at bounding box center [718, 349] width 68 height 23
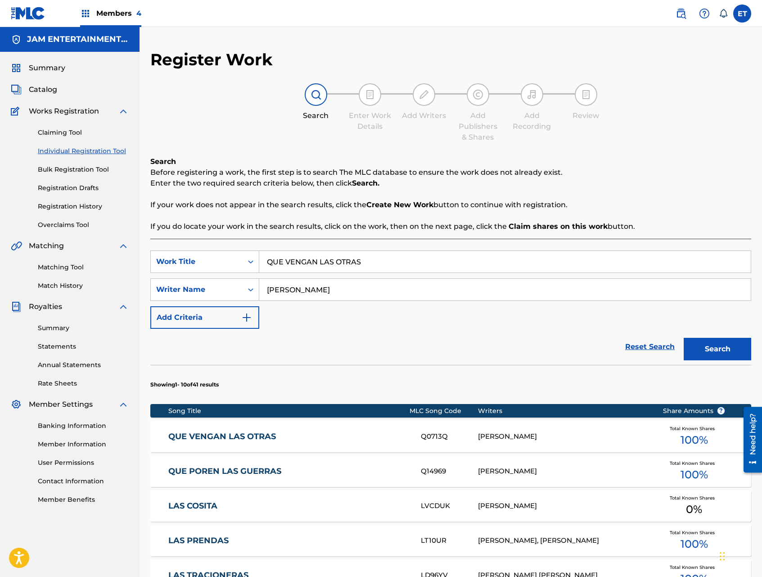
click at [241, 434] on link "QUE VENGAN LAS OTRAS" at bounding box center [288, 436] width 240 height 10
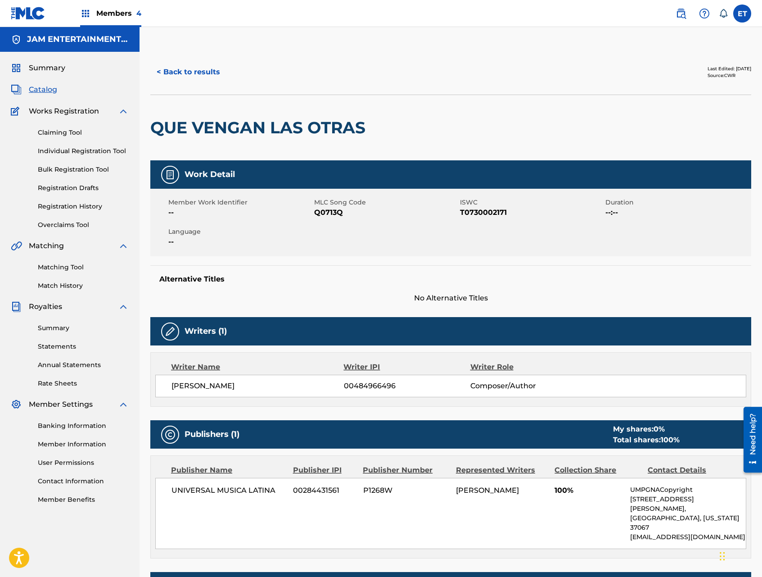
click at [182, 76] on button "< Back to results" at bounding box center [188, 72] width 76 height 23
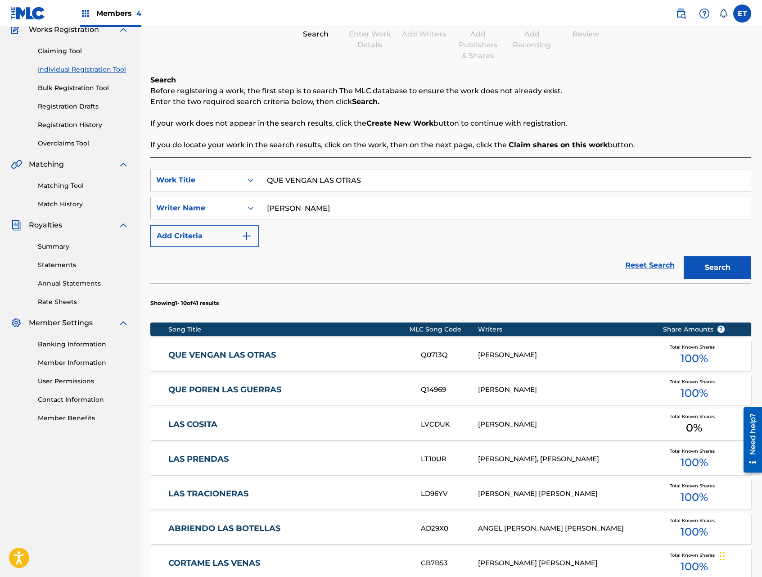
scroll to position [81, 0]
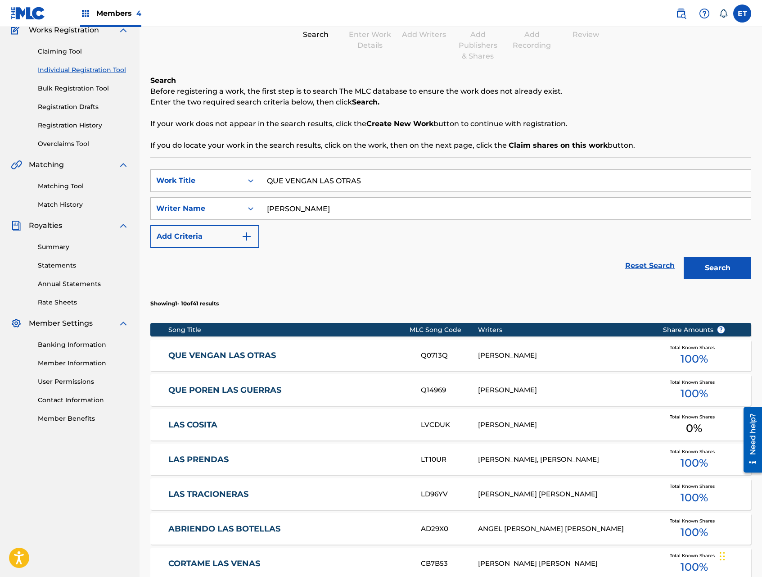
click at [73, 67] on link "Individual Registration Tool" at bounding box center [83, 69] width 91 height 9
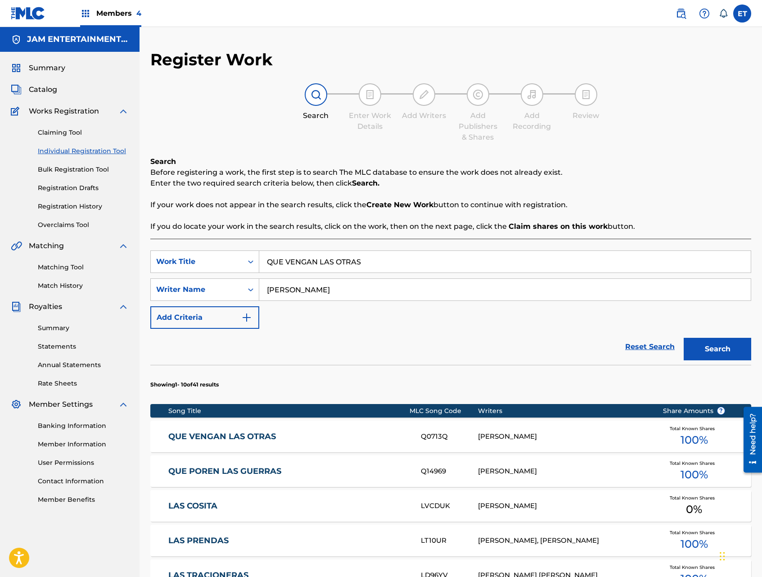
click at [362, 263] on input "QUE VENGAN LAS OTRAS" at bounding box center [505, 262] width 492 height 22
paste input "DARON HUELL"
type input "QUEDARON HUELLAS"
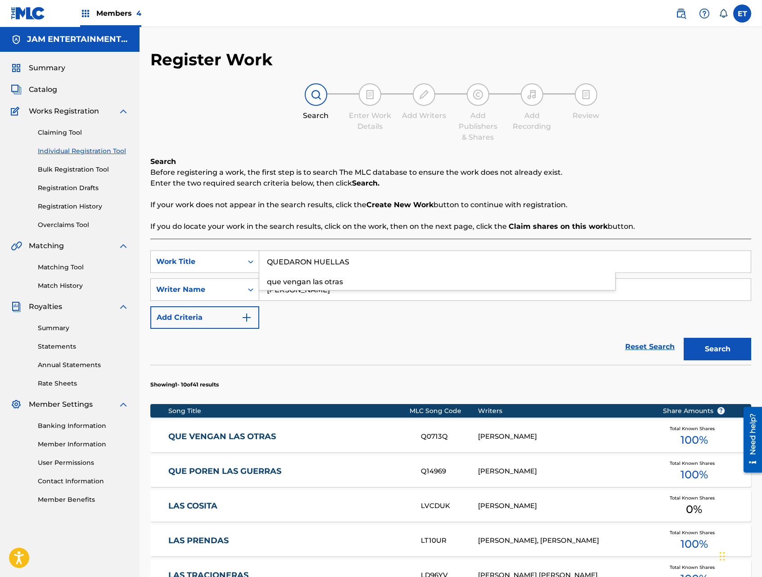
click at [684, 338] on button "Search" at bounding box center [718, 349] width 68 height 23
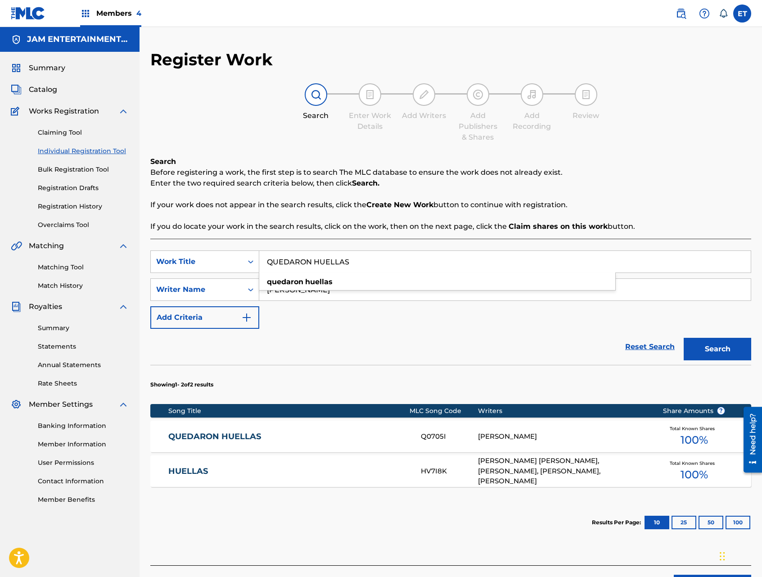
click at [236, 436] on link "QUEDARON HUELLAS" at bounding box center [288, 436] width 240 height 10
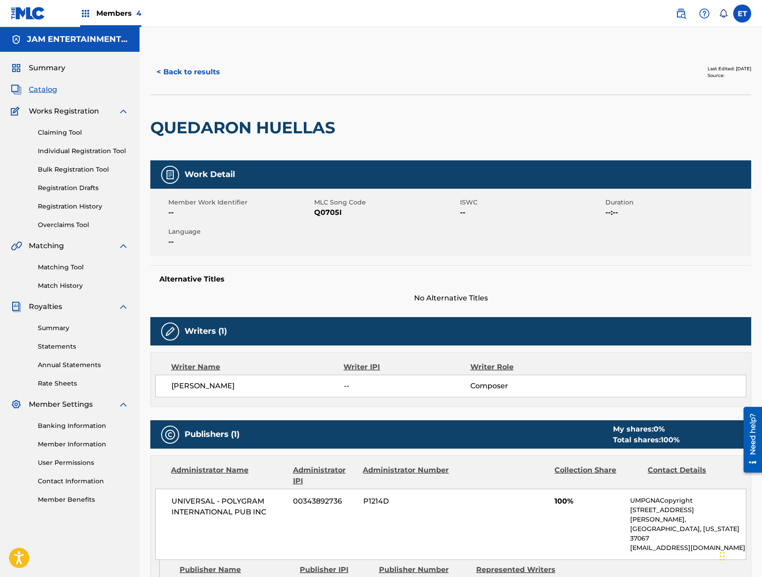
click at [190, 78] on button "< Back to results" at bounding box center [188, 72] width 76 height 23
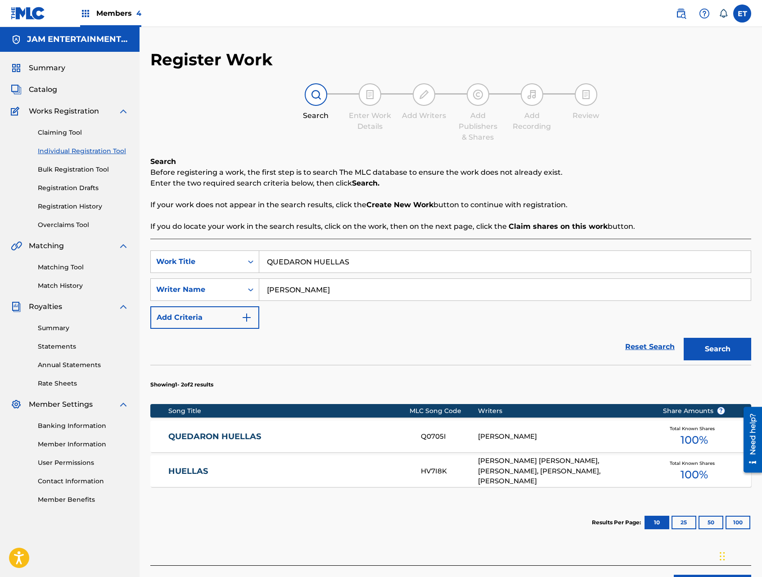
click at [374, 254] on input "QUEDARON HUELLAS" at bounding box center [505, 262] width 492 height 22
paste input "POLLEROS FAMOSO"
type input "POLLEROS FAMOSOS"
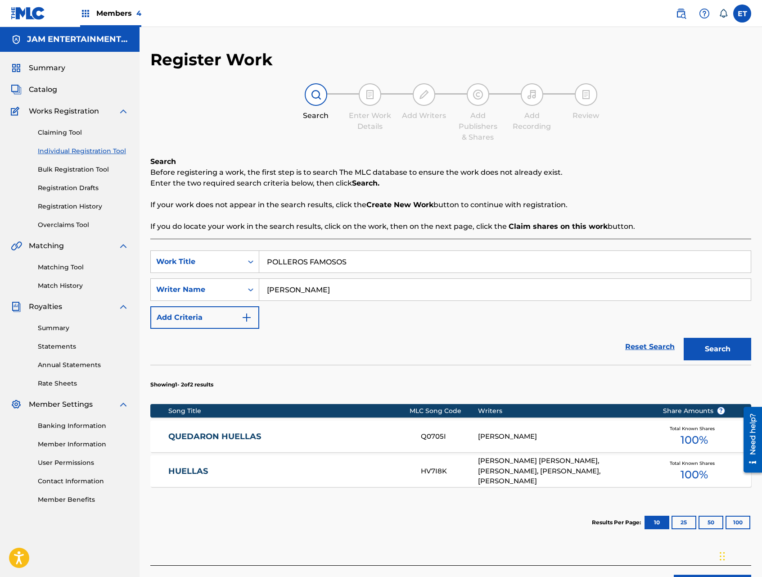
click at [684, 338] on button "Search" at bounding box center [718, 349] width 68 height 23
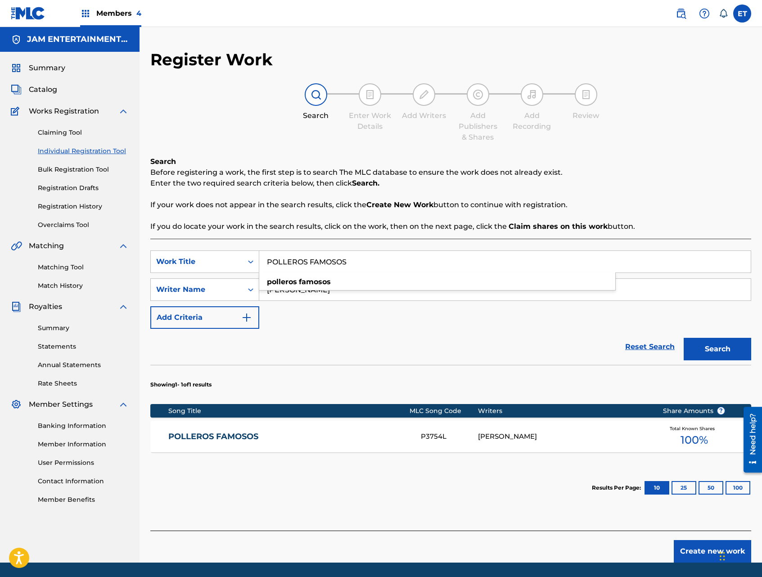
click at [325, 435] on link "POLLEROS FAMOSOS" at bounding box center [288, 436] width 240 height 10
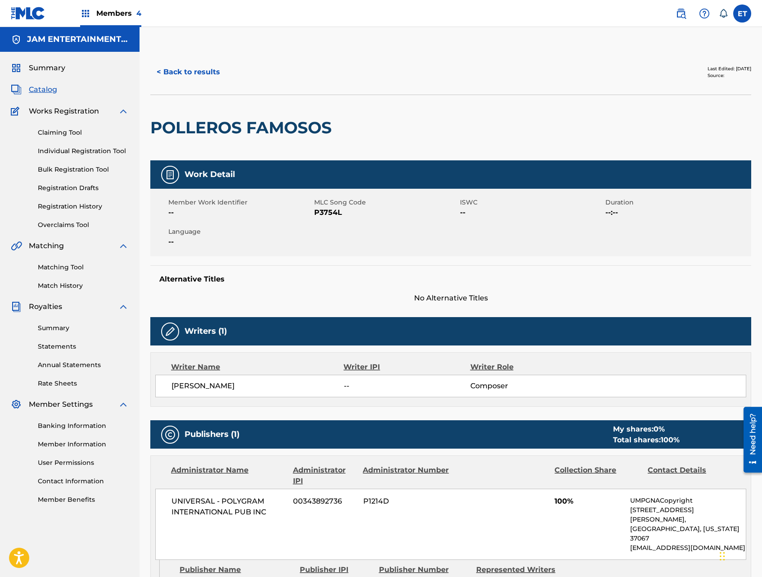
click at [187, 67] on button "< Back to results" at bounding box center [188, 72] width 76 height 23
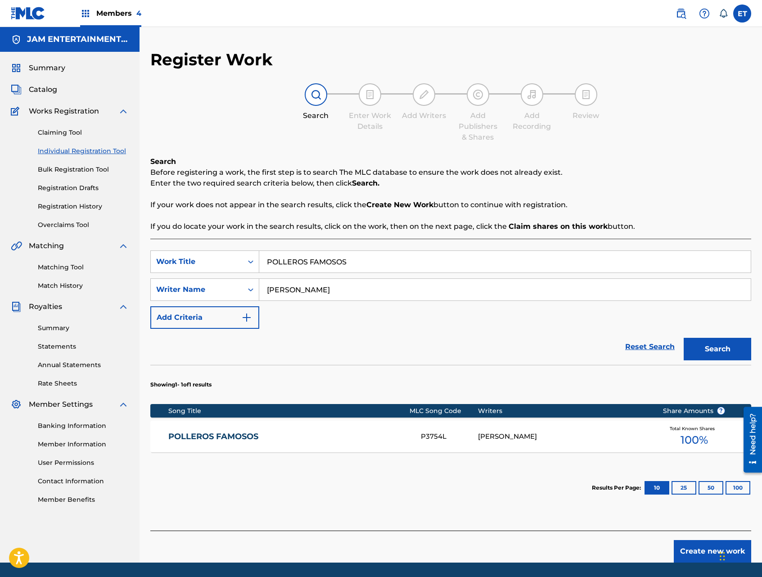
click at [387, 263] on input "POLLEROS FAMOSOS" at bounding box center [505, 262] width 492 height 22
paste input "SUFRIRA"
type input "SUFRIRAS"
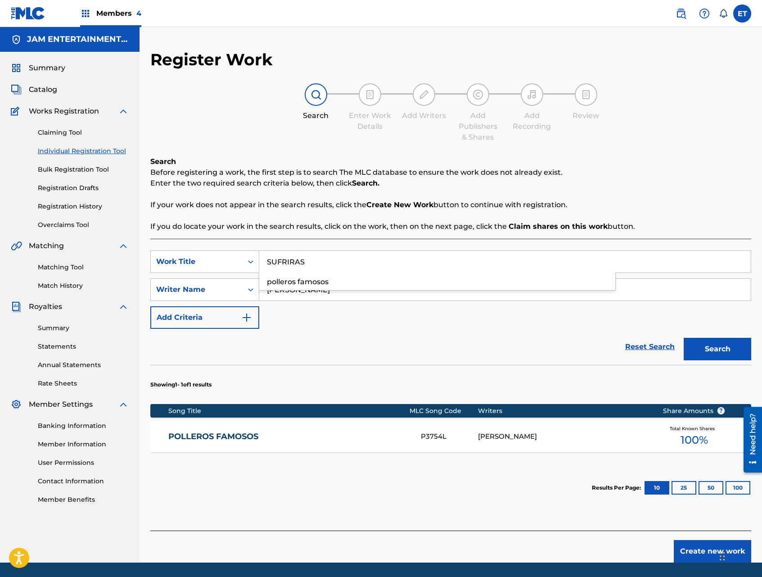
click at [684, 338] on button "Search" at bounding box center [718, 349] width 68 height 23
click at [477, 426] on div "SUFRIRAS S4409M ALEJANDRO MONDRAGON PENALOZA Total Known Shares 100 %" at bounding box center [450, 437] width 601 height 32
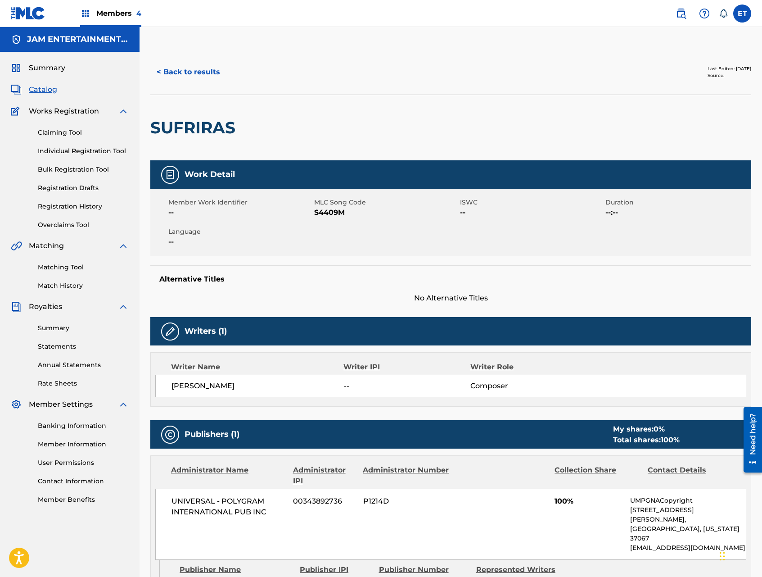
click at [194, 78] on button "< Back to results" at bounding box center [188, 72] width 76 height 23
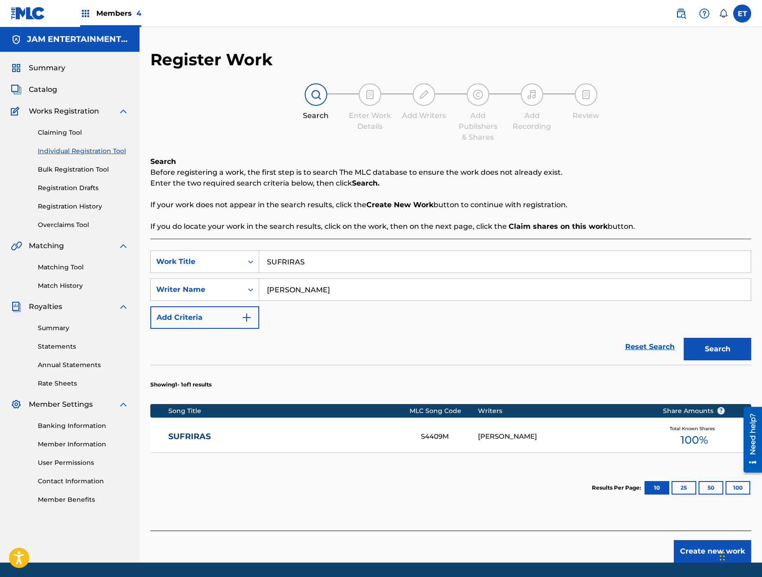
click at [330, 253] on input "SUFRIRAS" at bounding box center [505, 262] width 492 height 22
paste input "TE VOY A OLVIDAR"
type input "TE VOY A OLVIDAR"
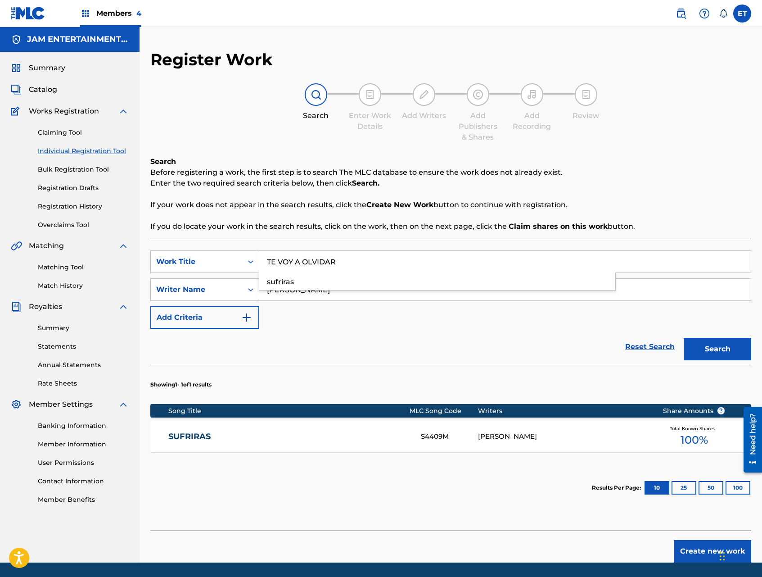
click at [684, 338] on button "Search" at bounding box center [718, 349] width 68 height 23
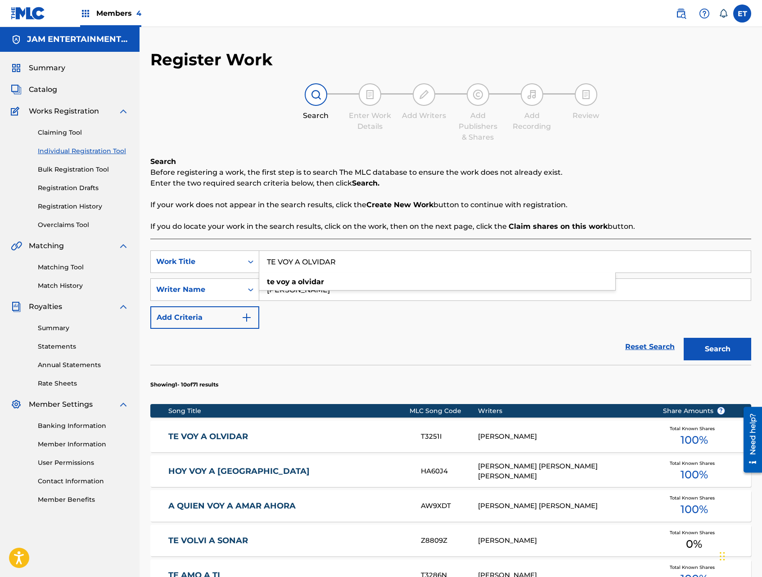
click at [195, 431] on link "TE VOY A OLVIDAR" at bounding box center [288, 436] width 240 height 10
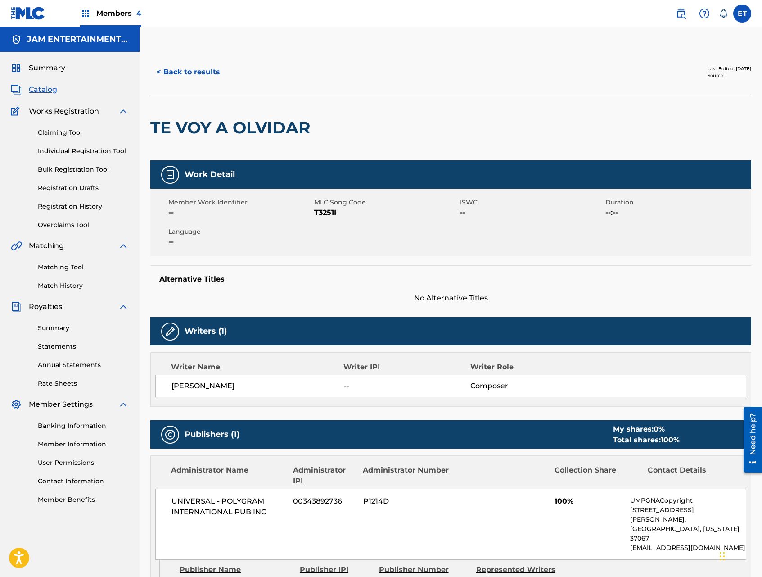
click at [196, 74] on button "< Back to results" at bounding box center [188, 72] width 76 height 23
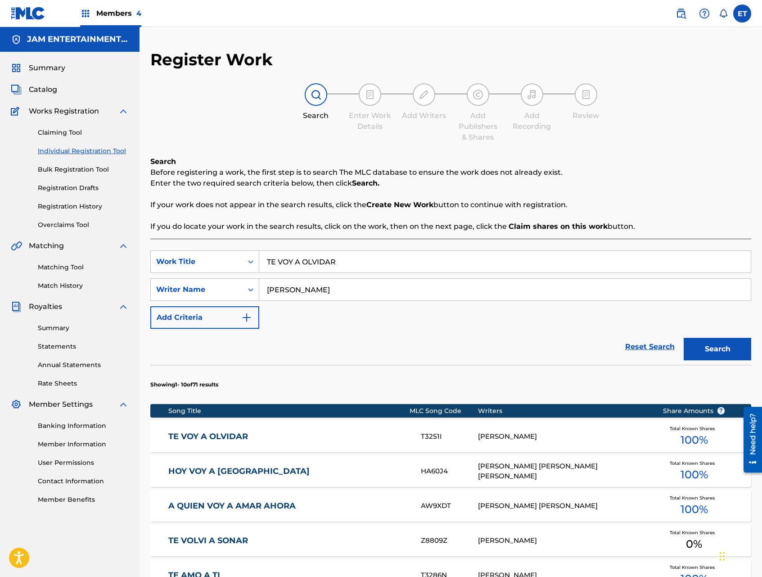
click at [357, 261] on input "TE VOY A OLVIDAR" at bounding box center [505, 262] width 492 height 22
paste input "MUCHACHA CONTADORA"
type input "MUCHACHA CONTADORA"
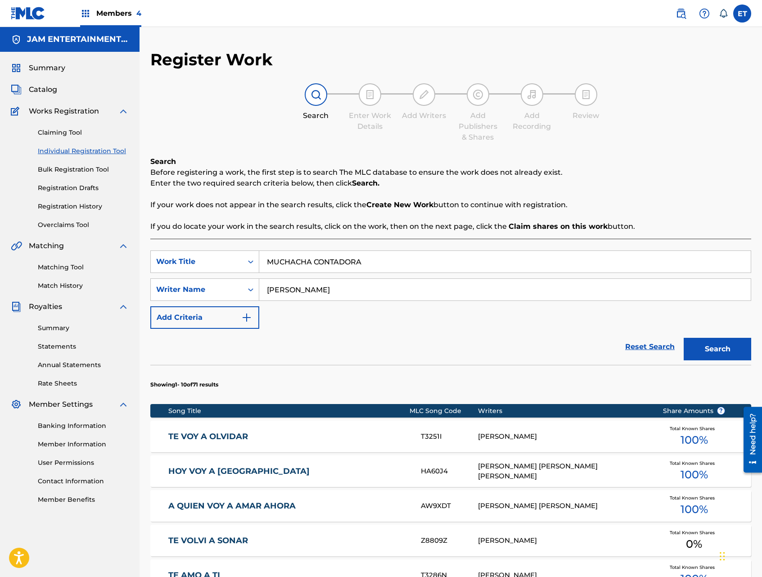
type input "ALEX"
click at [684, 338] on button "Search" at bounding box center [718, 349] width 68 height 23
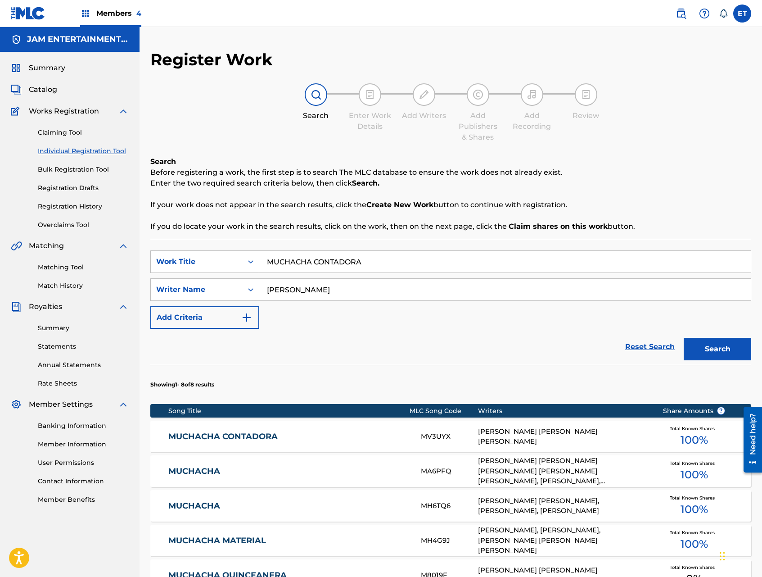
drag, startPoint x: 272, startPoint y: 430, endPoint x: 279, endPoint y: 420, distance: 12.5
click at [272, 430] on div "MUCHACHA CONTADORA MV3UYX ALEX DIVIER VELASQUEZ CUADRADO, KEVIN ENRIQUE CASTRO …" at bounding box center [450, 437] width 601 height 32
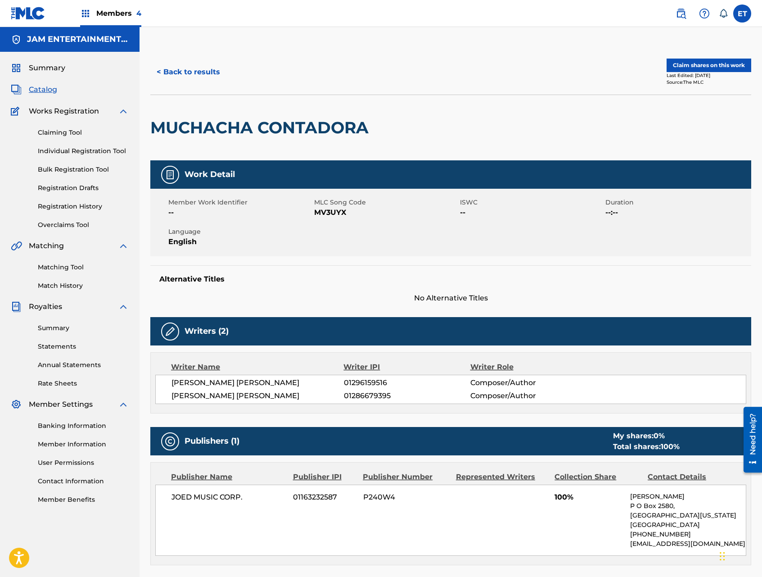
click at [113, 14] on span "Members 4" at bounding box center [118, 13] width 45 height 10
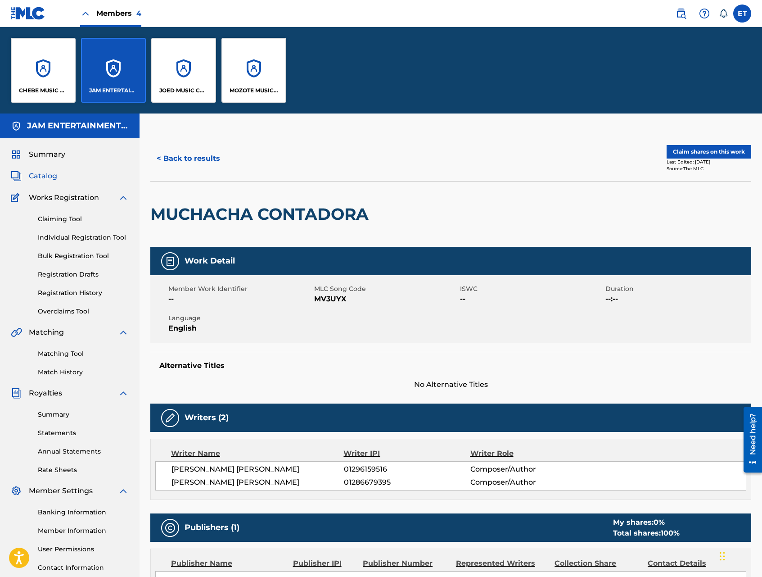
click at [184, 67] on div "JOED MUSIC CORP." at bounding box center [183, 70] width 65 height 65
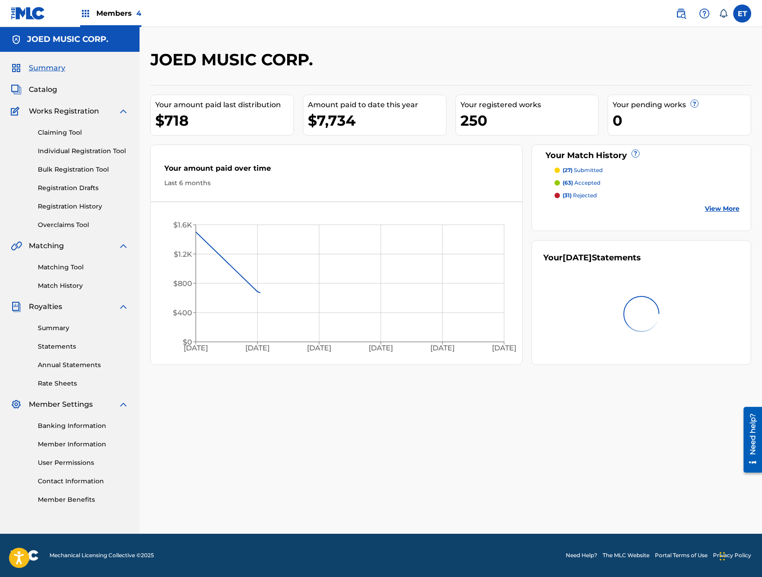
click at [68, 263] on link "Matching Tool" at bounding box center [83, 267] width 91 height 9
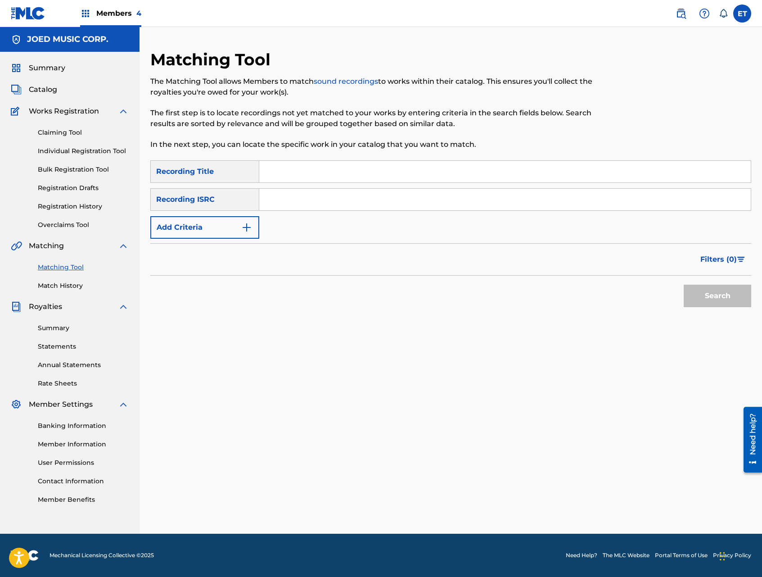
click at [291, 176] on input "Search Form" at bounding box center [505, 172] width 492 height 22
paste input "MUCHACHA CONTADORA"
type input "MUCHACHA CONTADORA"
click at [684, 285] on button "Search" at bounding box center [718, 296] width 68 height 23
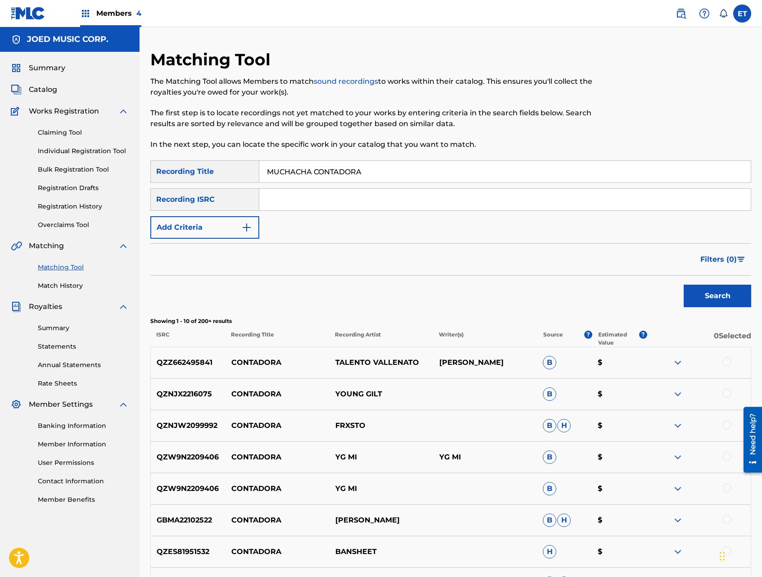
click at [236, 228] on button "Add Criteria" at bounding box center [204, 227] width 109 height 23
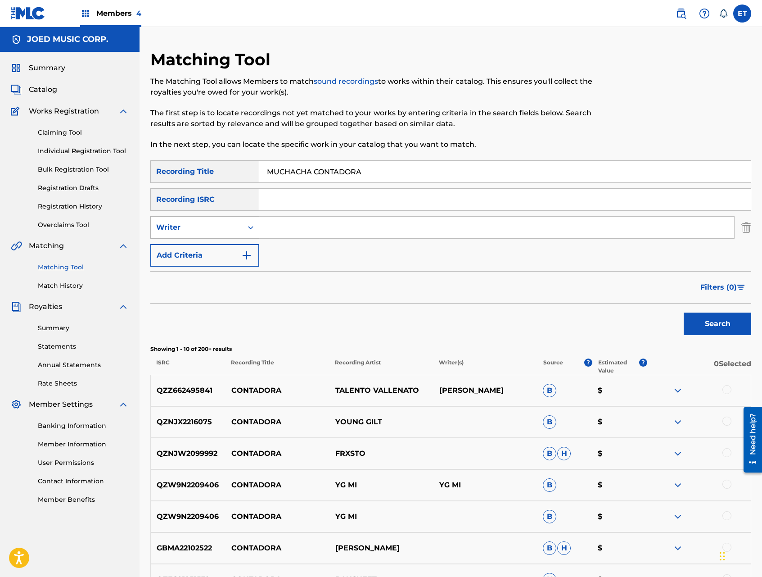
click at [229, 227] on div "Writer" at bounding box center [196, 227] width 81 height 11
click at [220, 255] on div "Recording Artist" at bounding box center [205, 250] width 108 height 23
click at [290, 222] on input "Search Form" at bounding box center [496, 228] width 475 height 22
type input "TIAGO"
click at [684, 313] on button "Search" at bounding box center [718, 324] width 68 height 23
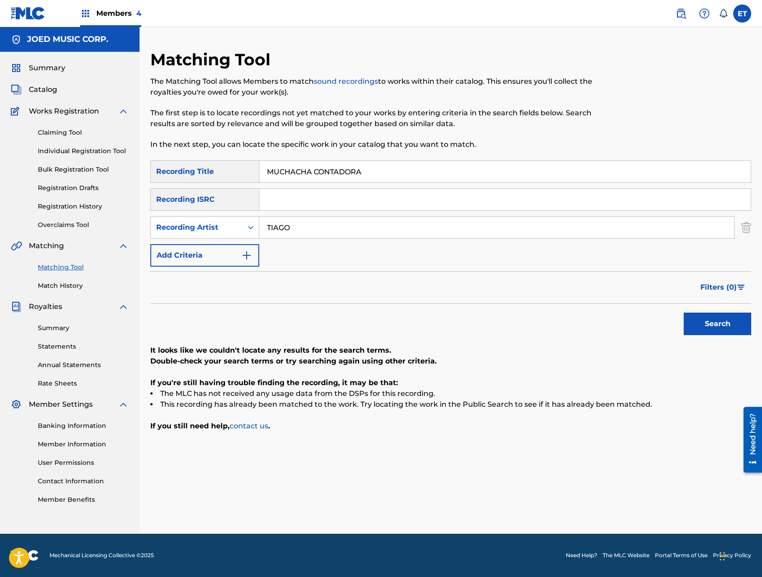
click at [112, 17] on span "Members 4" at bounding box center [118, 13] width 45 height 10
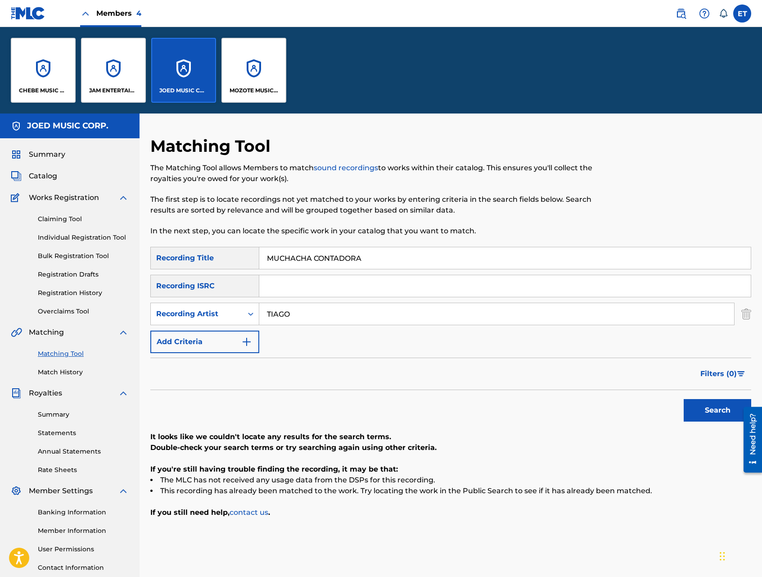
click at [103, 67] on div "JAM ENTERTAINMENT INC" at bounding box center [113, 70] width 65 height 65
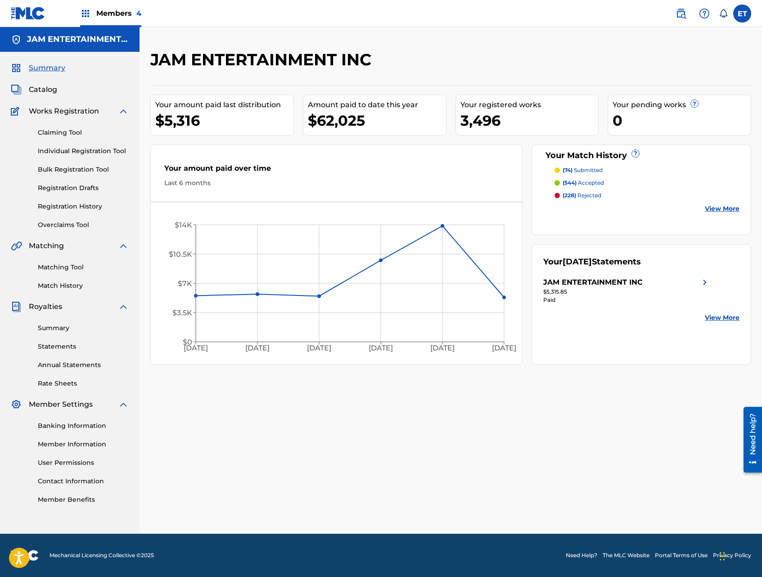
click at [68, 265] on link "Matching Tool" at bounding box center [83, 267] width 91 height 9
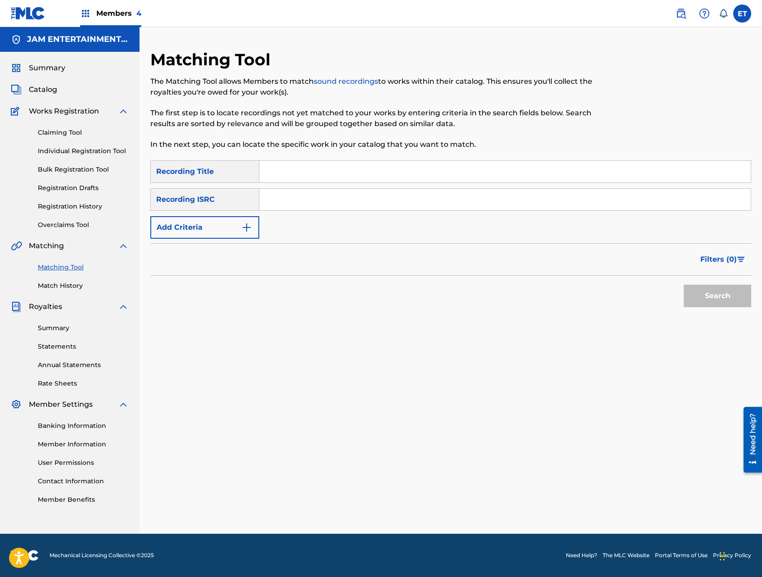
click at [313, 168] on input "Search Form" at bounding box center [505, 172] width 492 height 22
paste input "MUCHACHA CONTADORA"
type input "MUCHACHA CONTADORA"
click at [684, 285] on button "Search" at bounding box center [718, 296] width 68 height 23
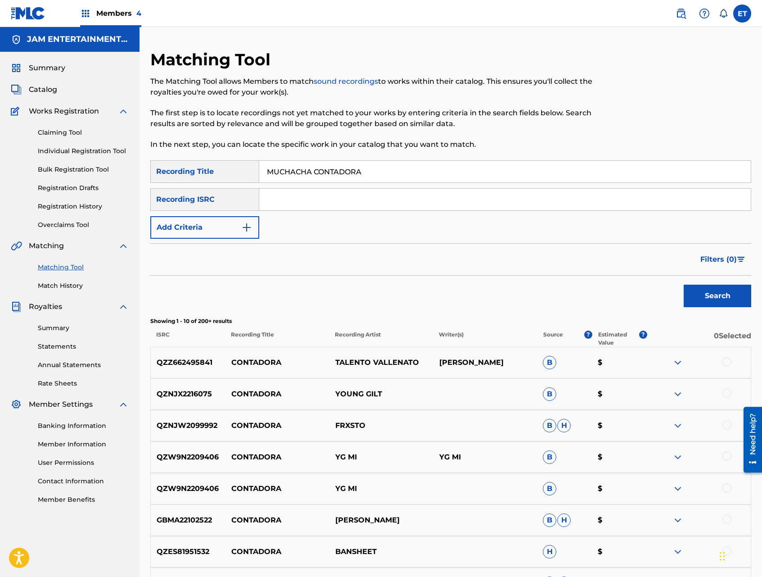
click at [59, 150] on link "Individual Registration Tool" at bounding box center [83, 150] width 91 height 9
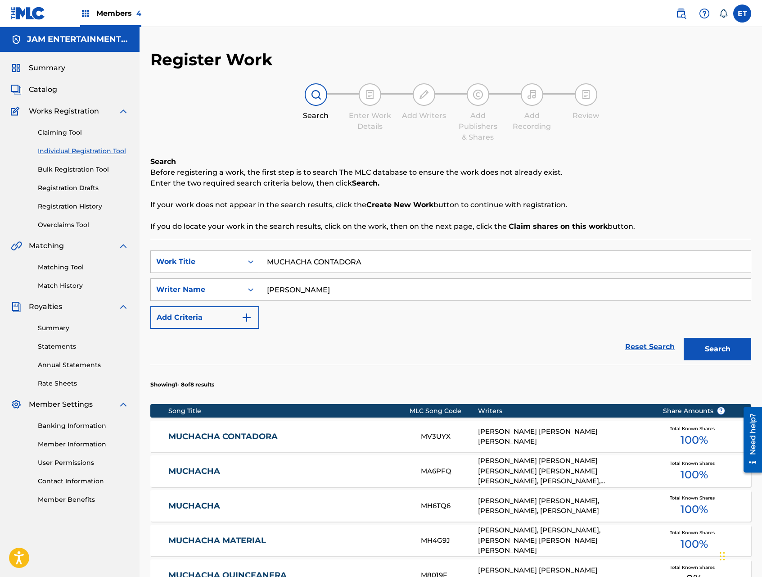
click at [121, 13] on span "Members 4" at bounding box center [118, 13] width 45 height 10
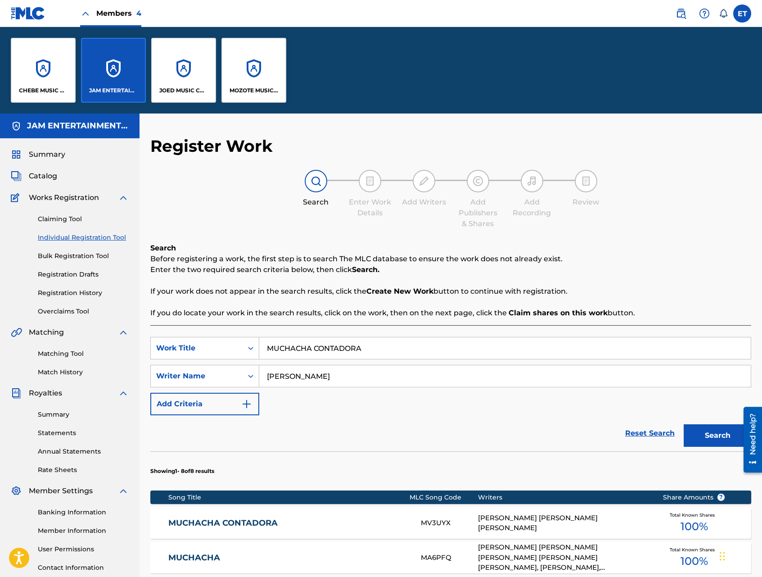
click at [181, 82] on div "JOED MUSIC CORP." at bounding box center [183, 70] width 65 height 65
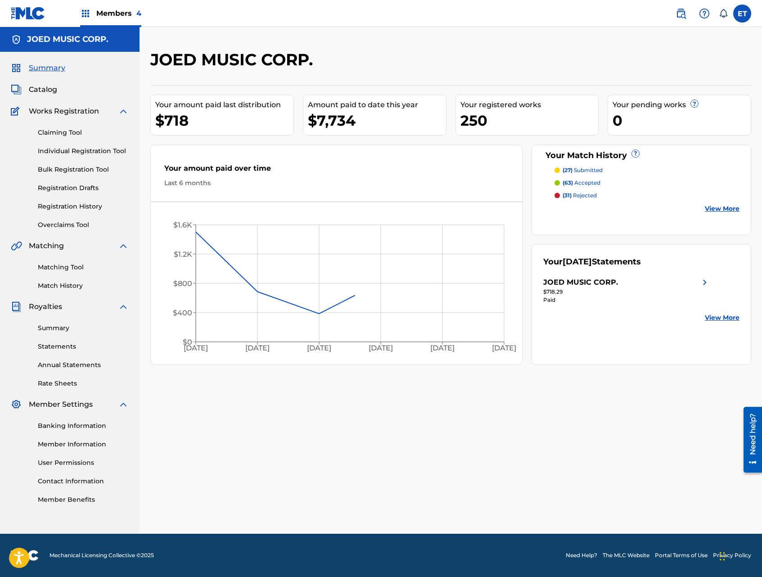
drag, startPoint x: 64, startPoint y: 152, endPoint x: 71, endPoint y: 153, distance: 7.2
click at [64, 152] on link "Individual Registration Tool" at bounding box center [83, 150] width 91 height 9
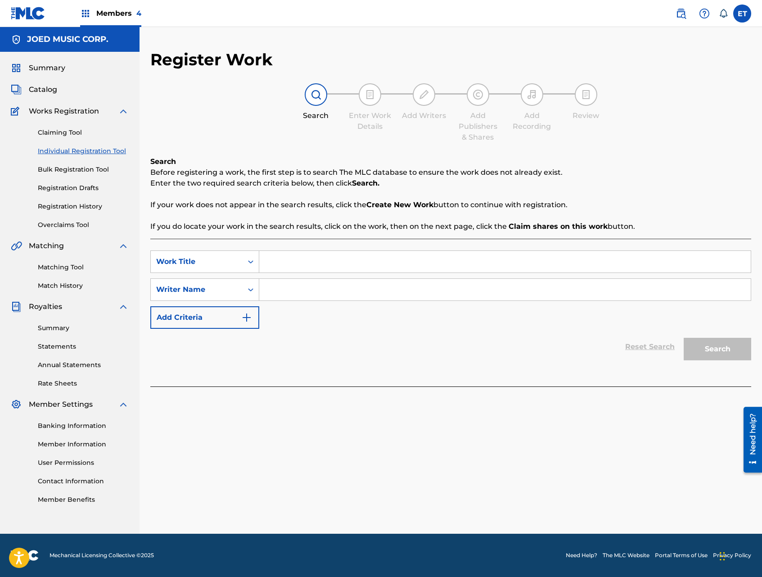
click at [297, 256] on input "Search Form" at bounding box center [505, 262] width 492 height 22
paste input "BANDIDA"
drag, startPoint x: 292, startPoint y: 279, endPoint x: 290, endPoint y: 290, distance: 11.0
click at [290, 287] on div "bandida" at bounding box center [437, 282] width 356 height 16
type input "bandida"
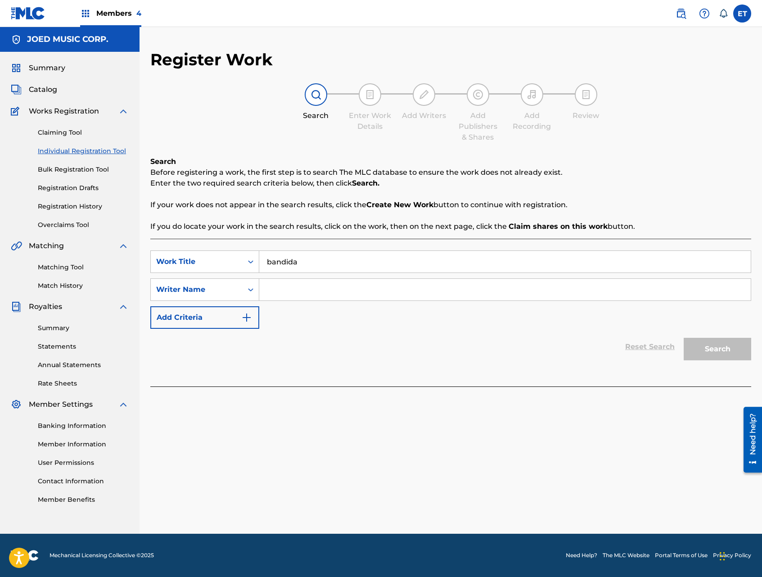
click at [289, 291] on input "Search Form" at bounding box center [505, 290] width 492 height 22
type input "ALEX"
click at [684, 338] on button "Search" at bounding box center [718, 349] width 68 height 23
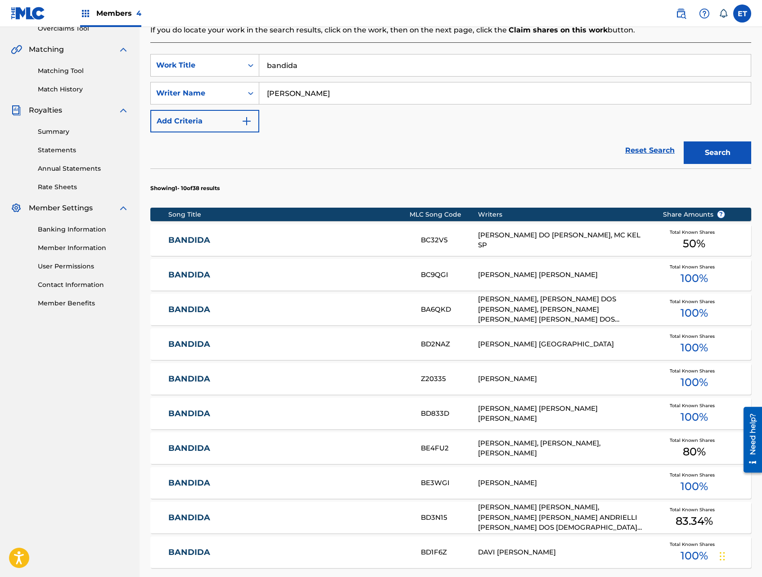
scroll to position [199, 0]
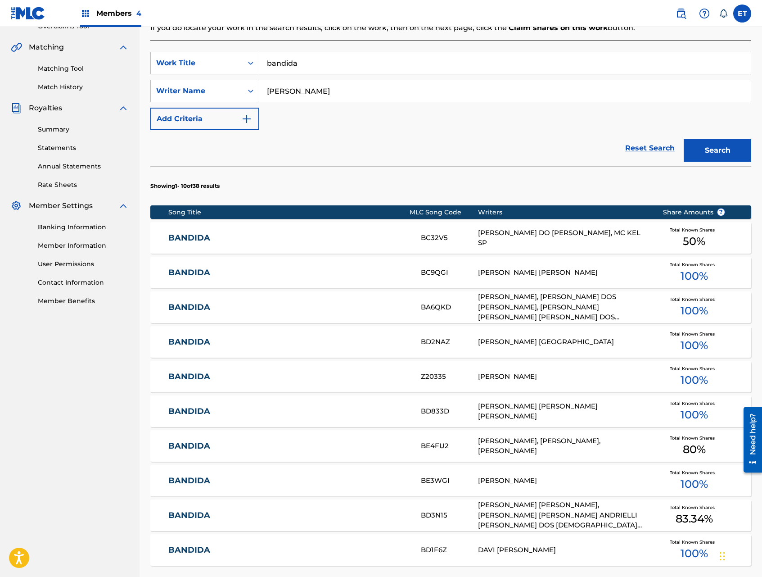
click at [369, 413] on link "BANDIDA" at bounding box center [288, 411] width 240 height 10
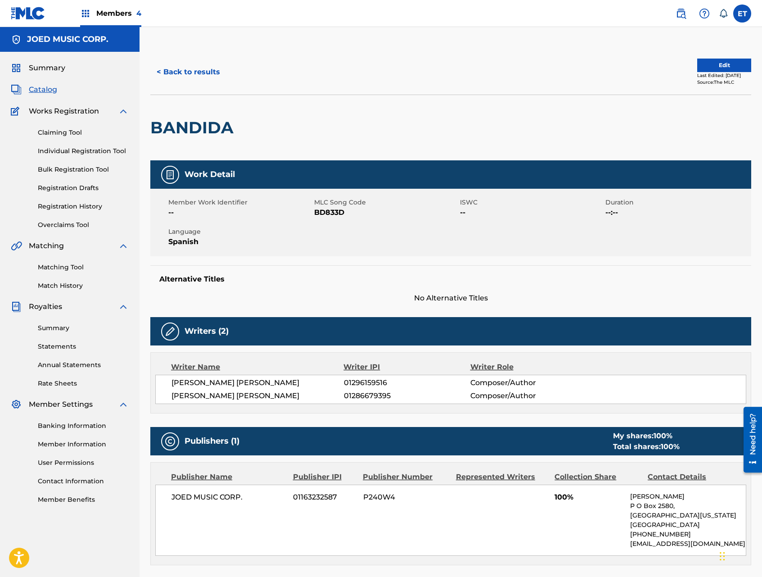
scroll to position [0, 0]
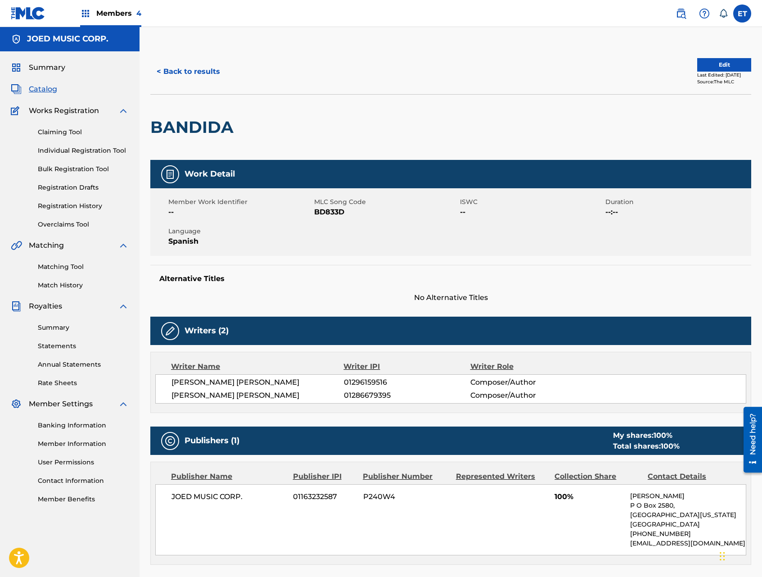
click at [61, 263] on link "Matching Tool" at bounding box center [83, 266] width 91 height 9
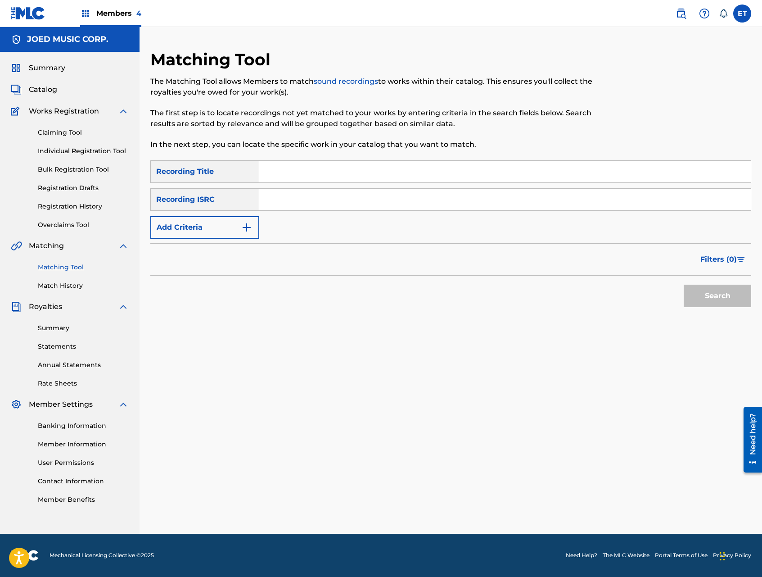
click at [295, 166] on input "Search Form" at bounding box center [505, 172] width 492 height 22
paste input "BANDIDA"
type input "BANDIDA"
click at [684, 285] on button "Search" at bounding box center [718, 296] width 68 height 23
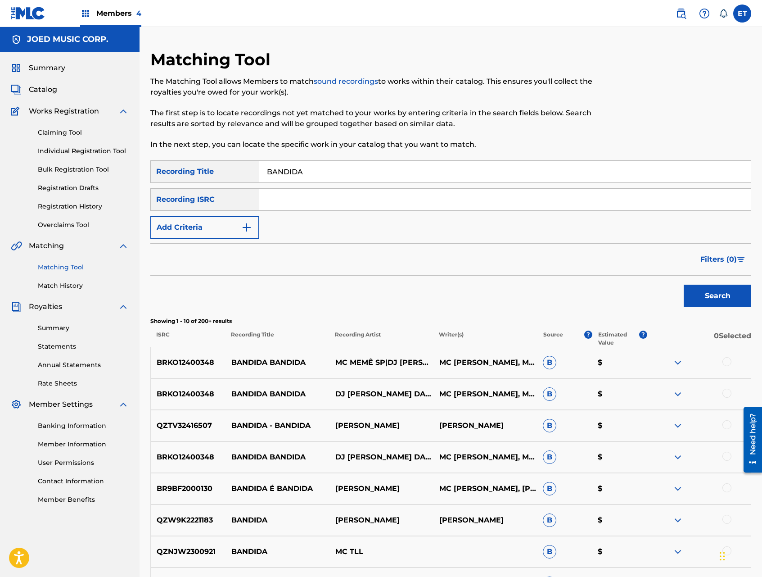
click at [234, 225] on button "Add Criteria" at bounding box center [204, 227] width 109 height 23
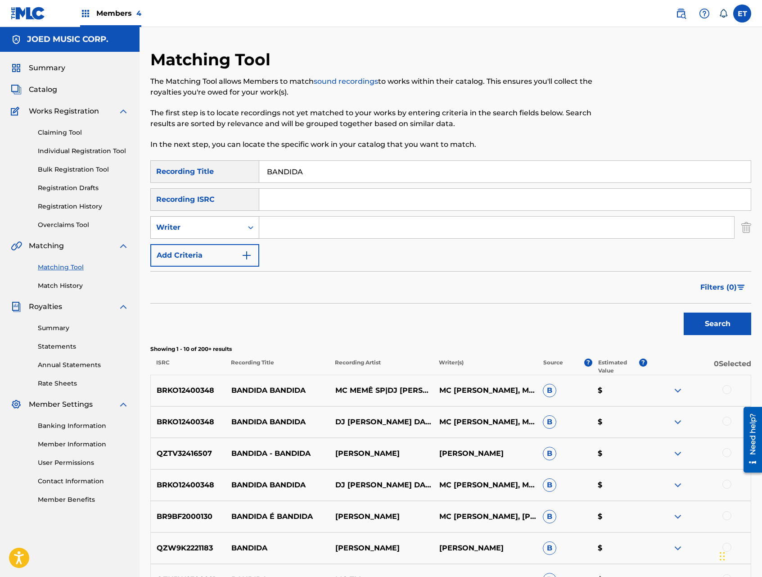
click at [229, 227] on div "Writer" at bounding box center [196, 227] width 81 height 11
click at [222, 255] on div "Recording Artist" at bounding box center [205, 250] width 108 height 23
click at [268, 231] on input "Search Form" at bounding box center [496, 228] width 475 height 22
type input "TIAGO"
click at [684, 313] on button "Search" at bounding box center [718, 324] width 68 height 23
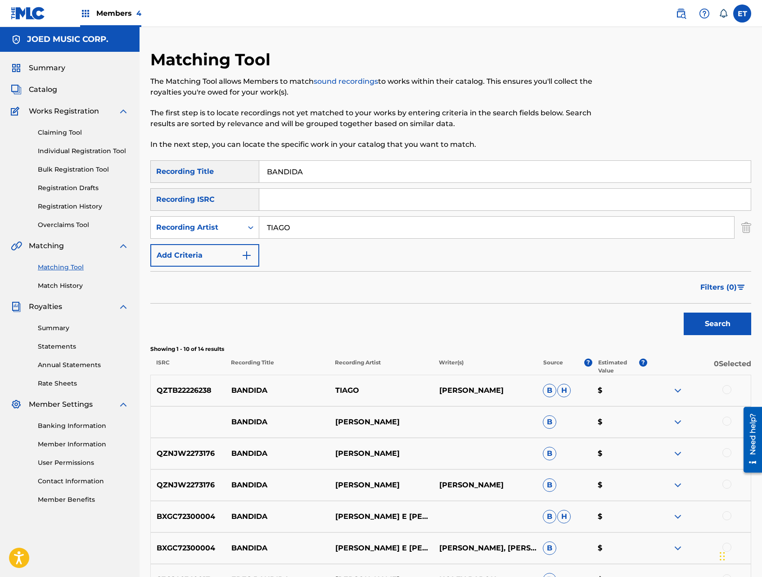
click at [677, 390] on img at bounding box center [678, 390] width 11 height 11
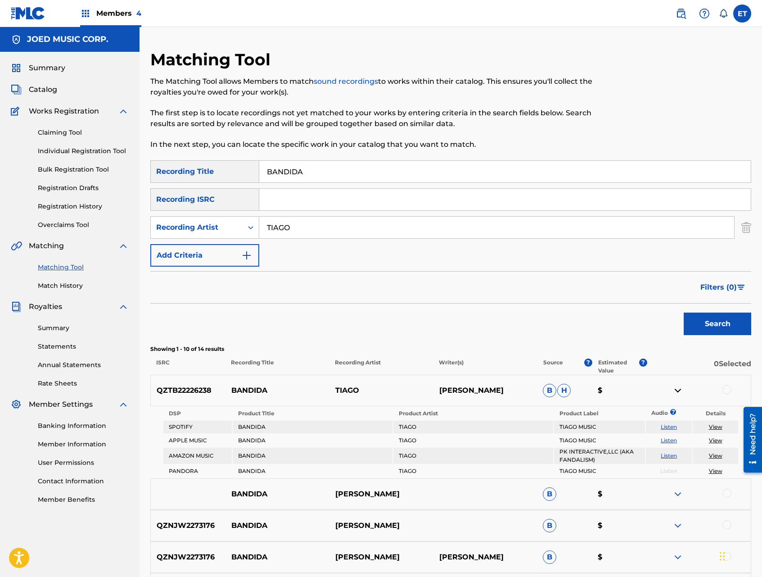
click at [669, 425] on link "Listen" at bounding box center [669, 426] width 16 height 7
click at [730, 389] on div at bounding box center [727, 389] width 9 height 9
click at [633, 493] on button "Match 1 Group" at bounding box center [633, 503] width 100 height 23
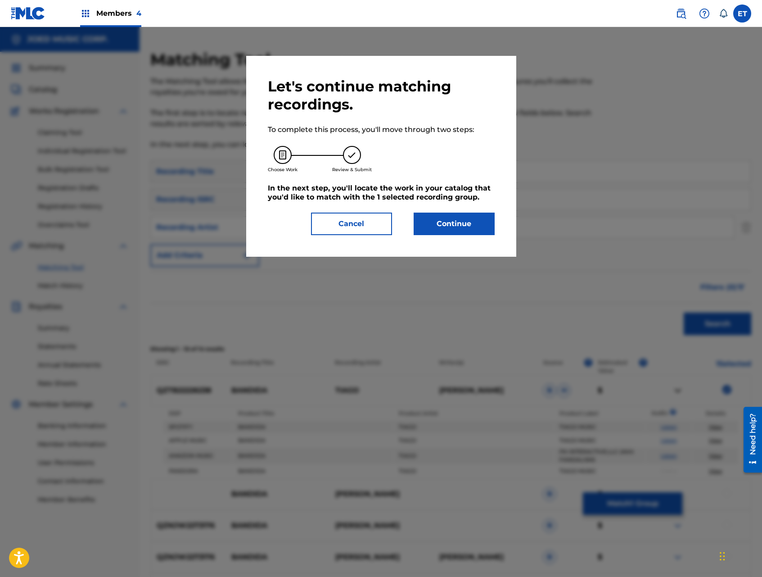
click at [444, 220] on button "Continue" at bounding box center [454, 224] width 81 height 23
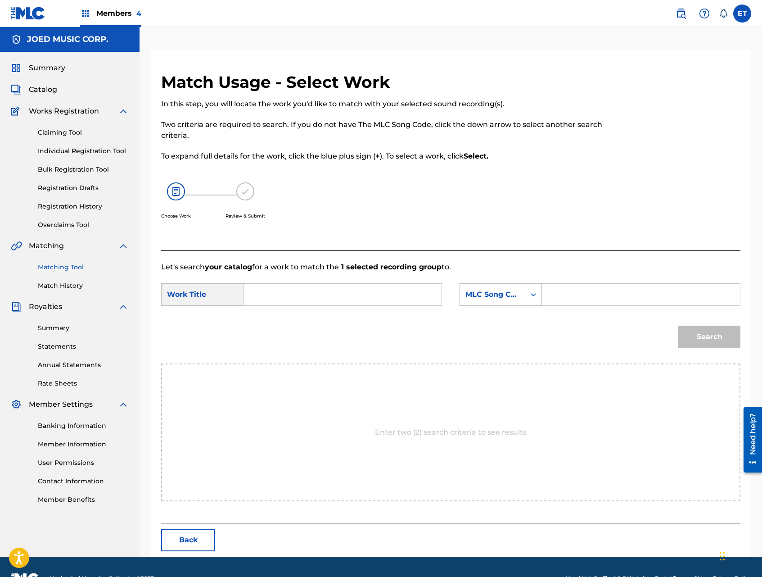
click at [308, 301] on input "Search Form" at bounding box center [342, 295] width 183 height 22
paste input "BANDIDA"
type input "BANDIDA"
click at [479, 291] on div "MLC Song Code" at bounding box center [493, 294] width 54 height 11
click at [494, 313] on div "Writer Name" at bounding box center [501, 317] width 82 height 23
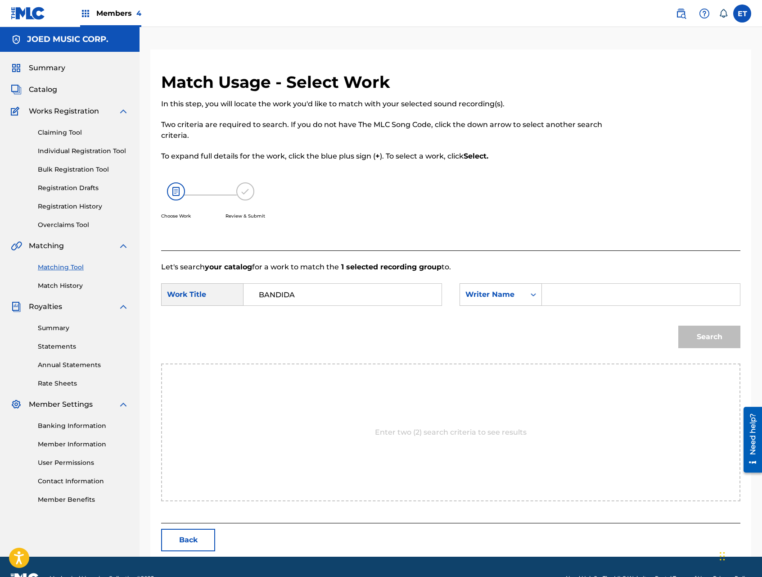
click at [564, 297] on input "Search Form" at bounding box center [641, 295] width 183 height 22
type input "KEVIN"
click at [679, 326] on button "Search" at bounding box center [710, 337] width 62 height 23
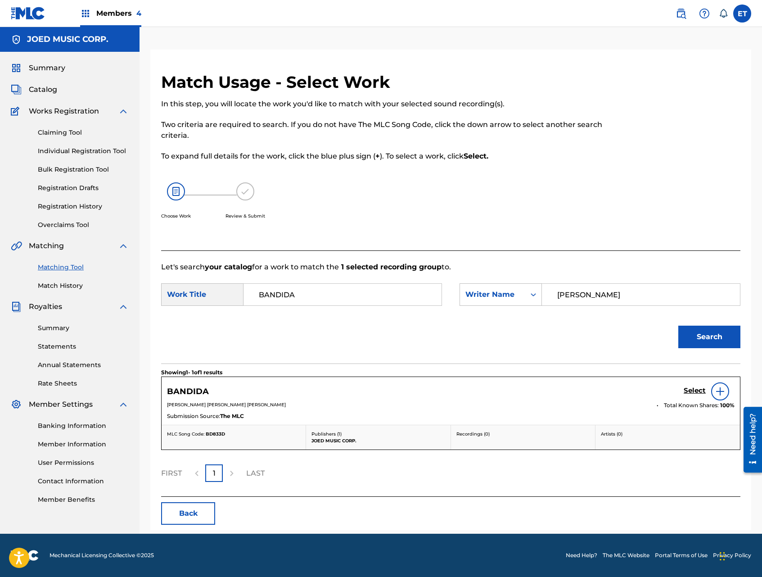
click at [690, 391] on h5 "Select" at bounding box center [695, 390] width 22 height 9
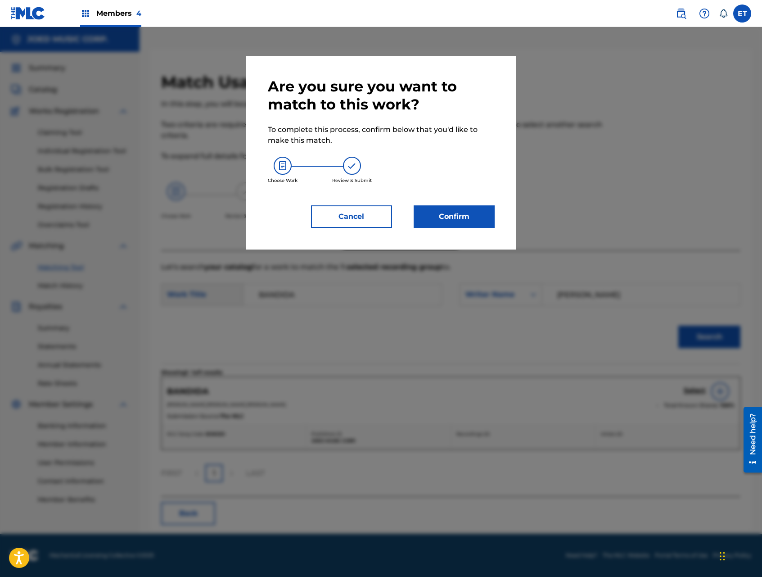
click at [429, 210] on button "Confirm" at bounding box center [454, 216] width 81 height 23
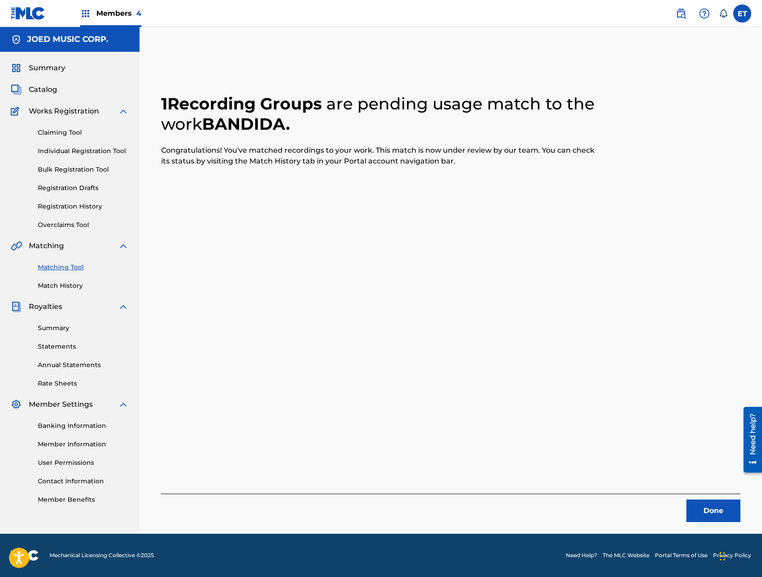
click at [85, 153] on link "Individual Registration Tool" at bounding box center [83, 150] width 91 height 9
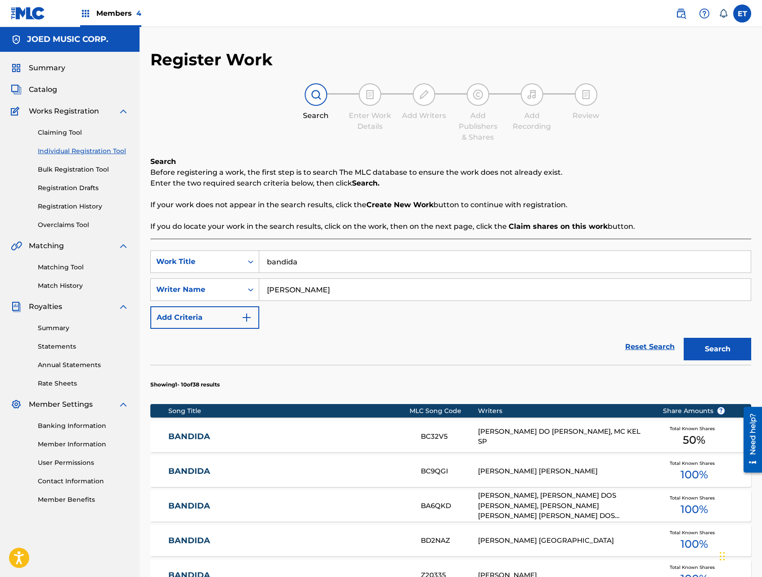
click at [324, 259] on input "bandida" at bounding box center [505, 262] width 492 height 22
paste input "BELLACA"
type input "BELLACA"
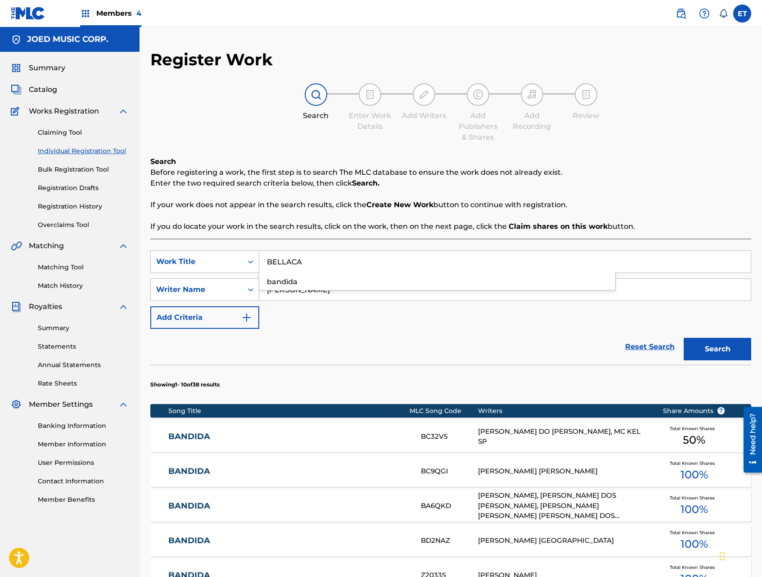
click at [684, 338] on button "Search" at bounding box center [718, 349] width 68 height 23
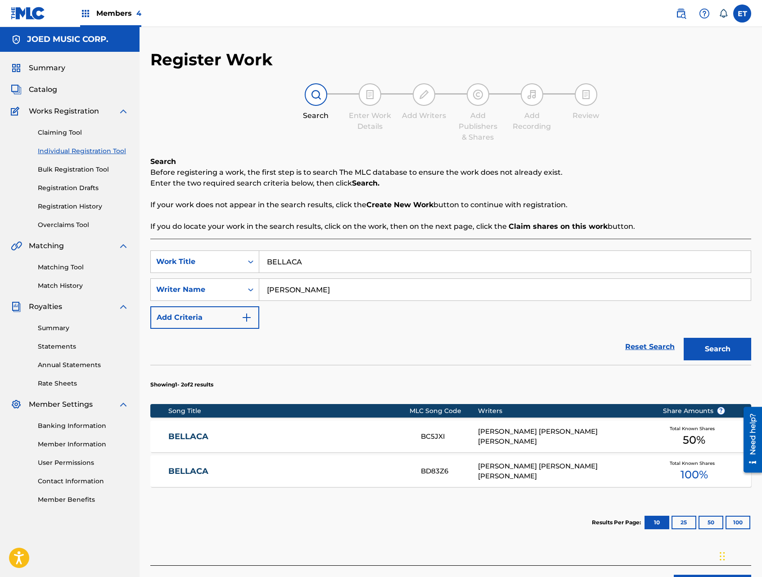
drag, startPoint x: 249, startPoint y: 469, endPoint x: 290, endPoint y: 446, distance: 46.0
click at [249, 469] on link "BELLACA" at bounding box center [288, 471] width 240 height 10
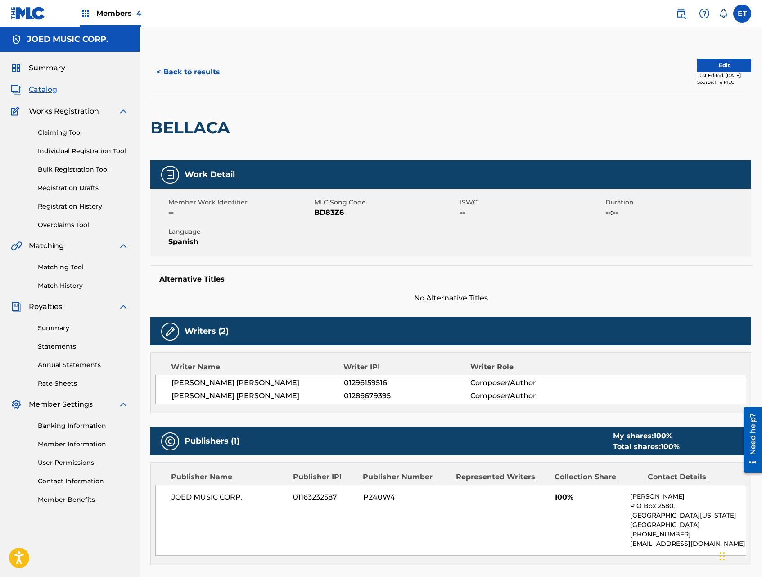
click at [58, 265] on link "Matching Tool" at bounding box center [83, 267] width 91 height 9
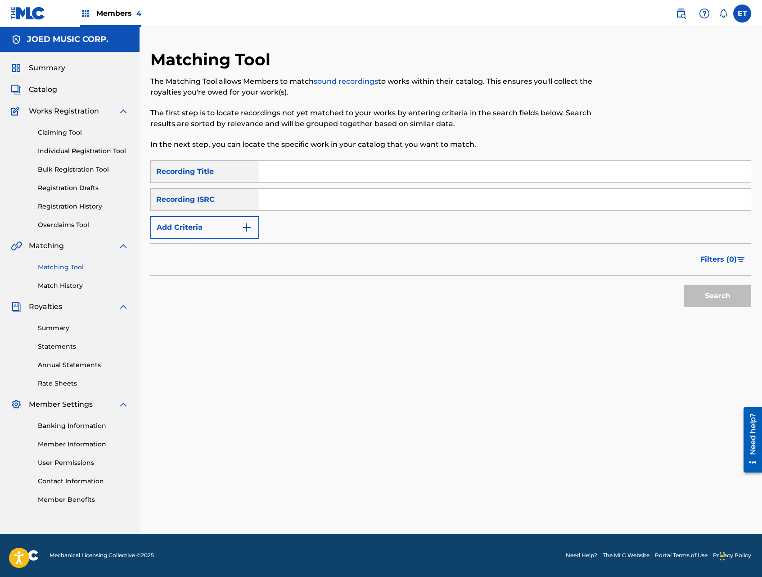
click at [313, 164] on input "Search Form" at bounding box center [505, 172] width 492 height 22
paste input "BELLACA"
type input "BELLACA"
click at [684, 285] on button "Search" at bounding box center [718, 296] width 68 height 23
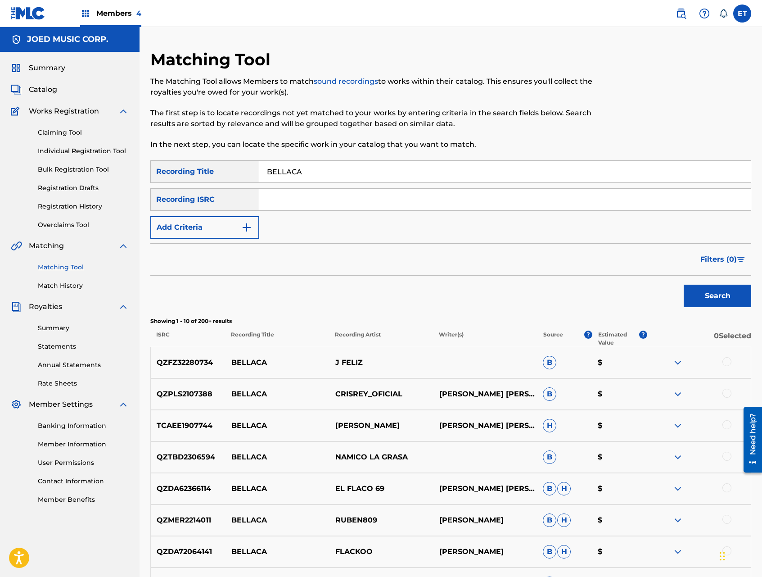
click at [222, 231] on button "Add Criteria" at bounding box center [204, 227] width 109 height 23
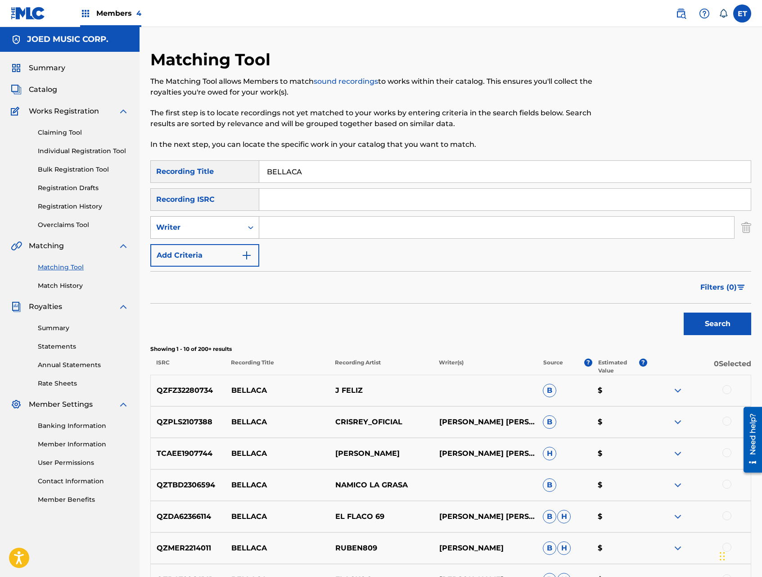
click at [225, 222] on div "Writer" at bounding box center [196, 227] width 81 height 11
click at [218, 249] on div "Recording Artist" at bounding box center [205, 250] width 108 height 23
click at [272, 227] on input "Search Form" at bounding box center [496, 228] width 475 height 22
type input "TIAGO"
click at [684, 313] on button "Search" at bounding box center [718, 324] width 68 height 23
